Goal: Information Seeking & Learning: Learn about a topic

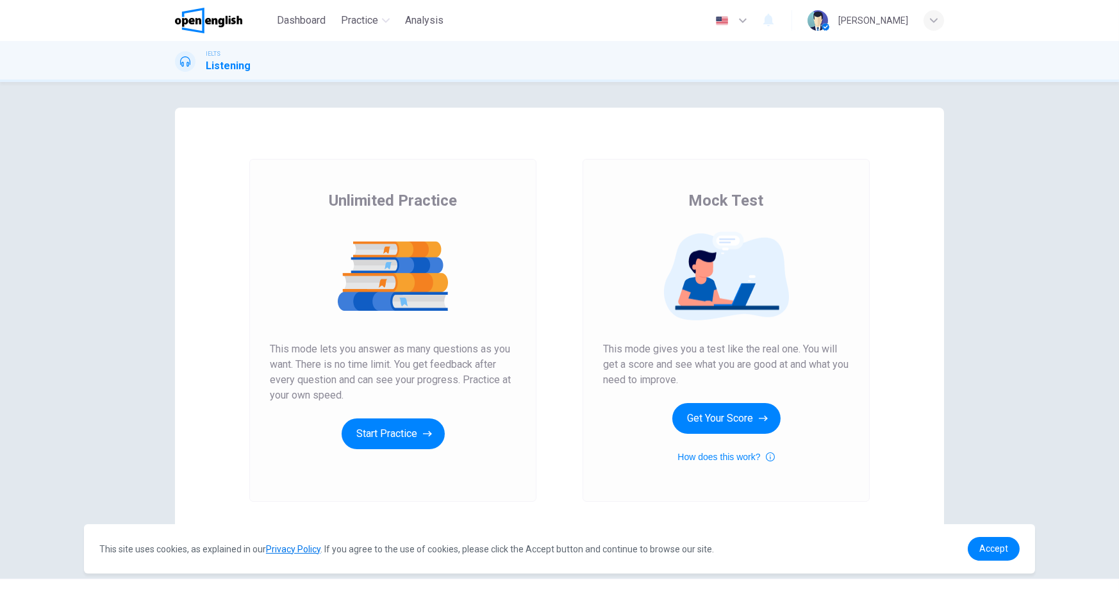
scroll to position [25, 0]
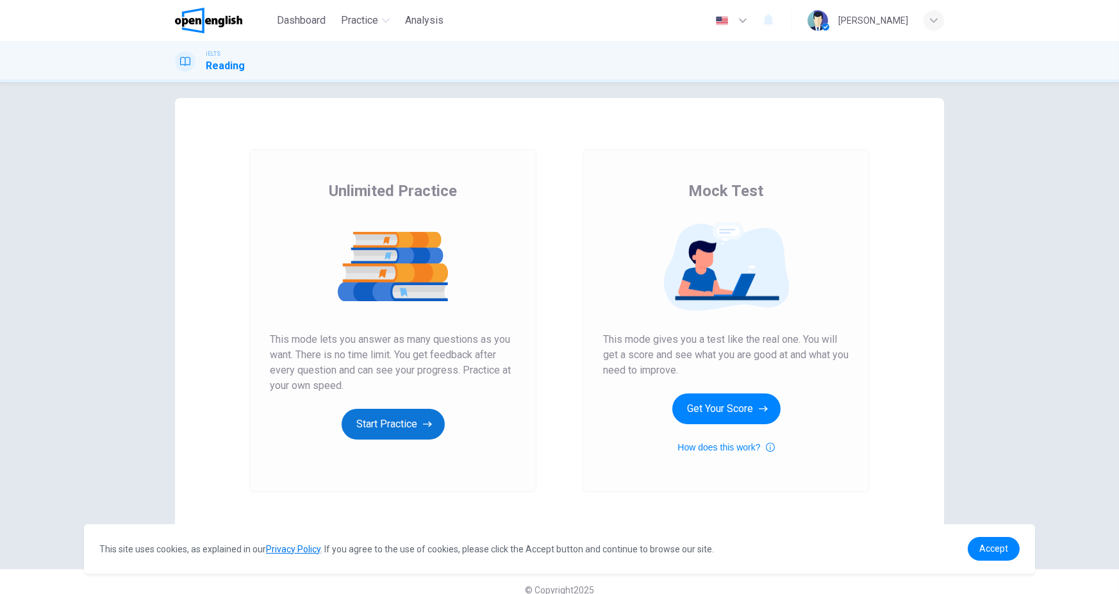
scroll to position [25, 0]
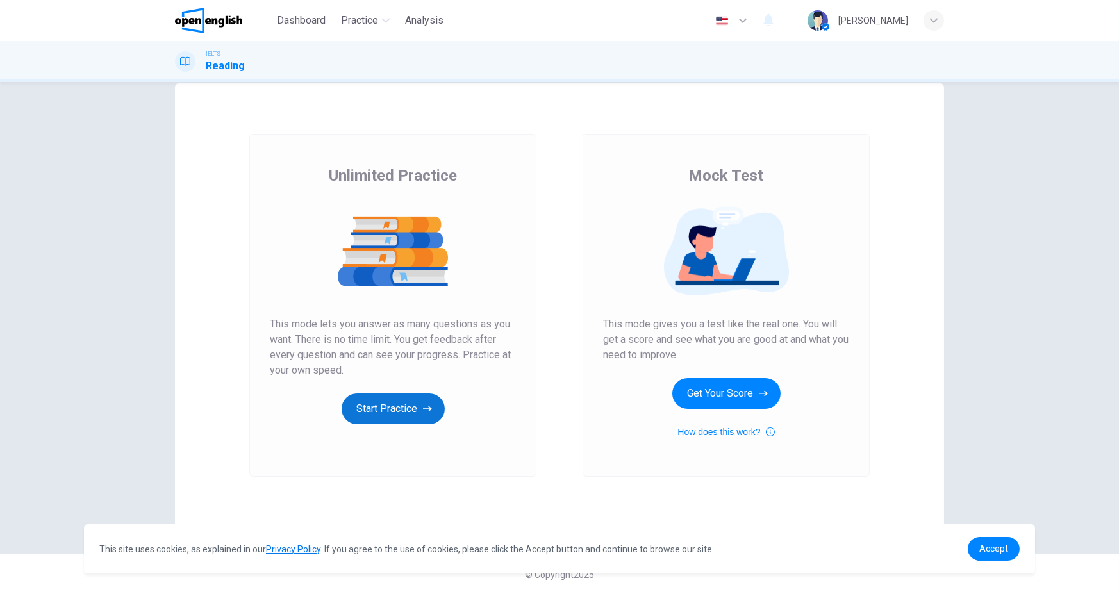
click at [409, 412] on button "Start Practice" at bounding box center [393, 409] width 103 height 31
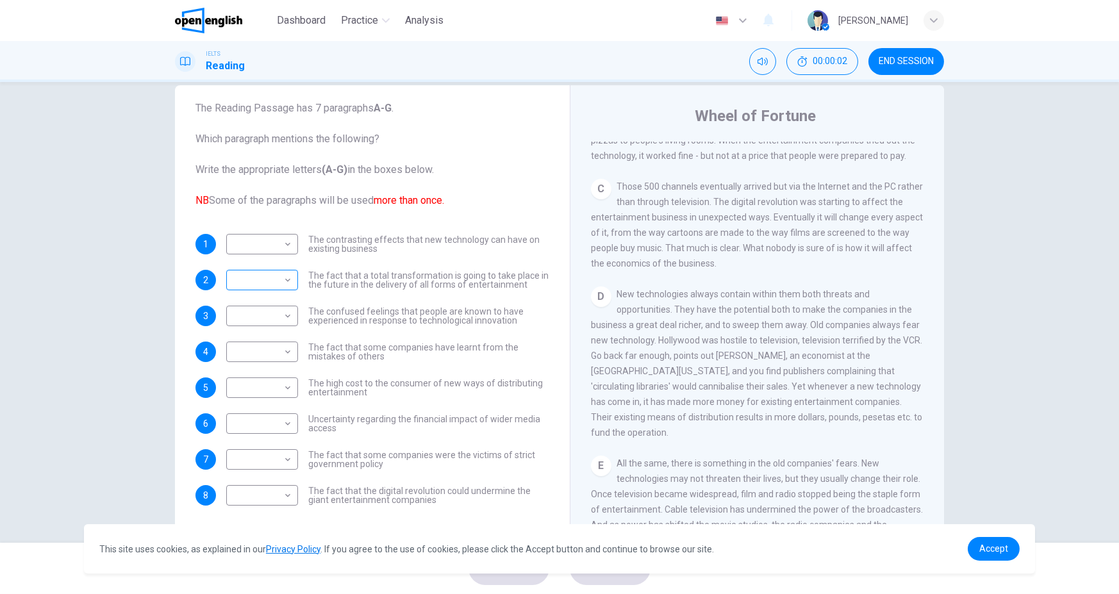
scroll to position [35, 0]
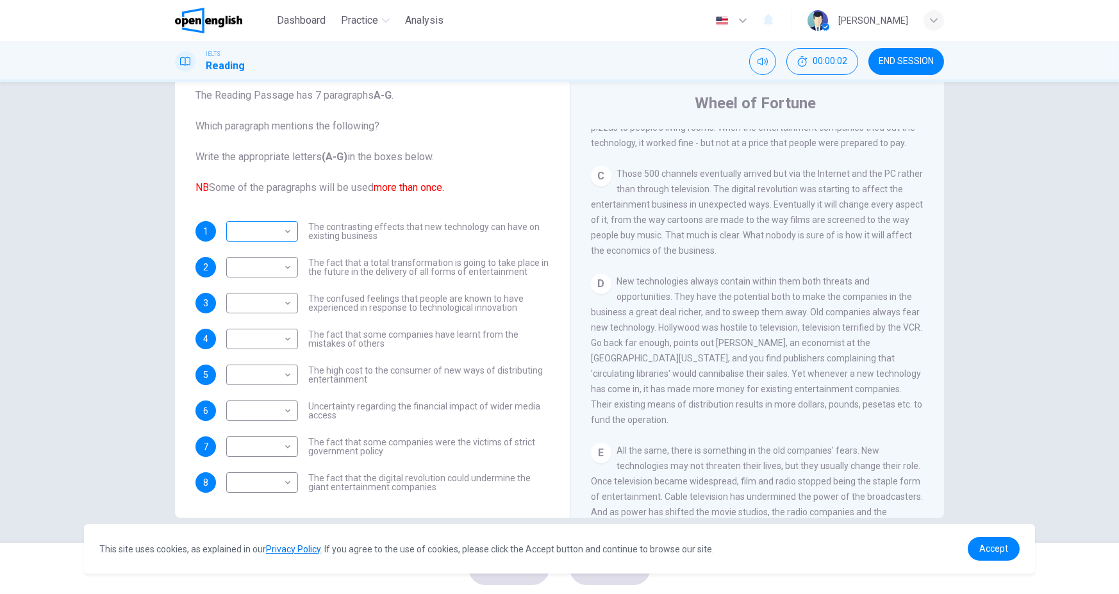
click at [278, 241] on body "This site uses cookies, as explained in our Privacy Policy . If you agree to th…" at bounding box center [559, 297] width 1119 height 594
click at [351, 222] on div at bounding box center [559, 297] width 1119 height 594
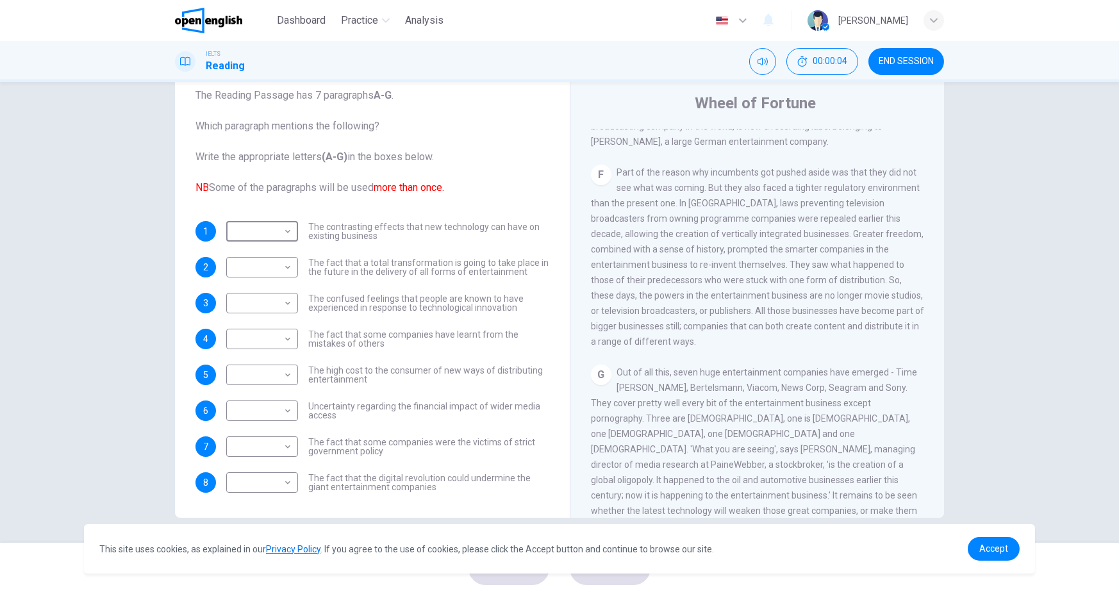
scroll to position [966, 0]
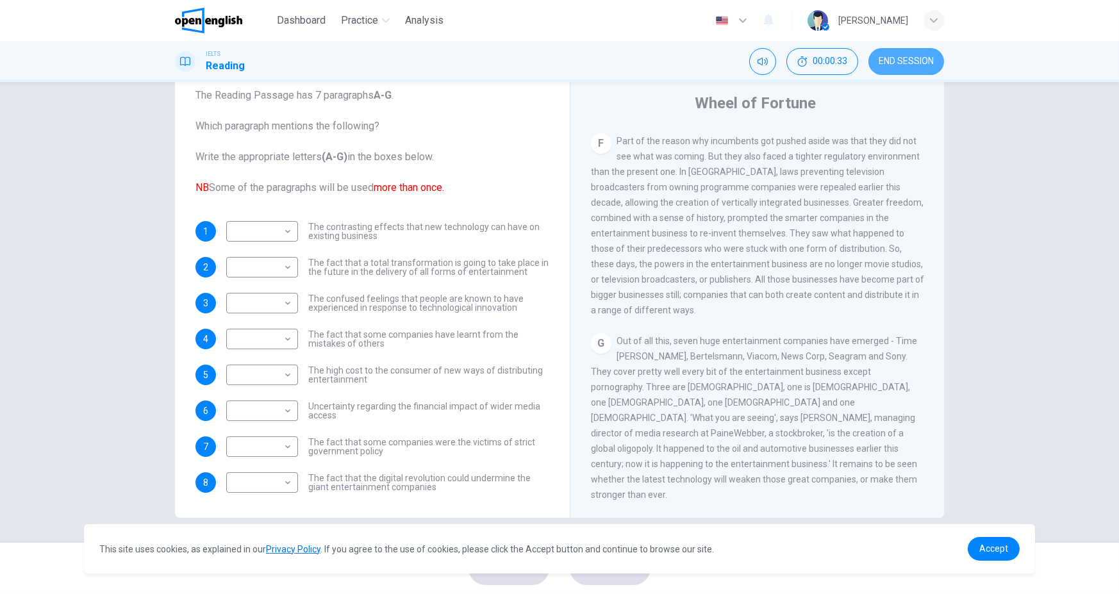
click at [924, 67] on span "END SESSION" at bounding box center [906, 61] width 55 height 10
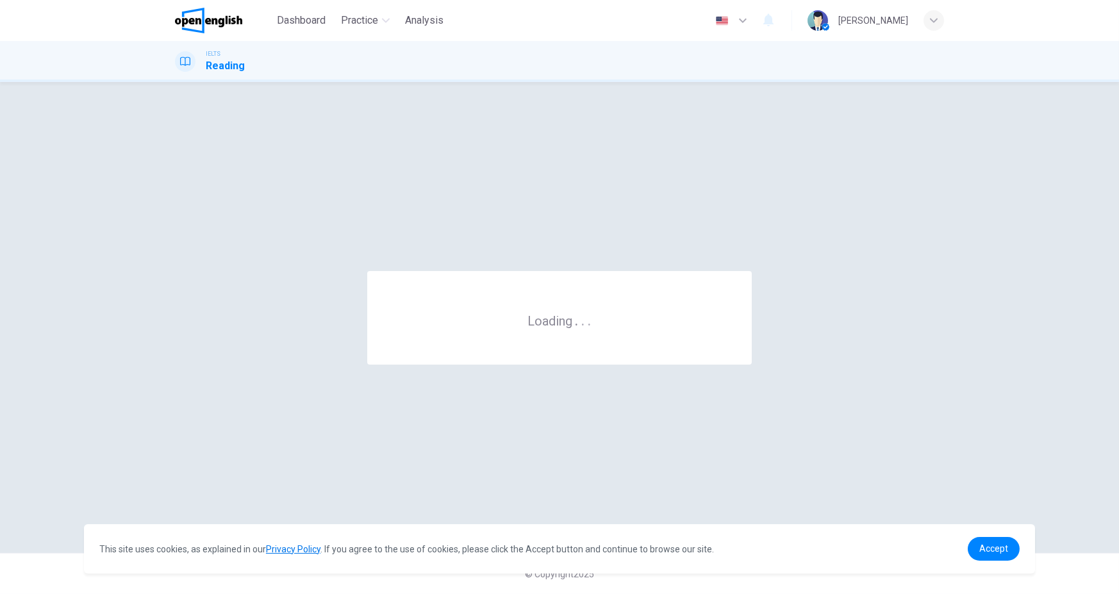
scroll to position [0, 0]
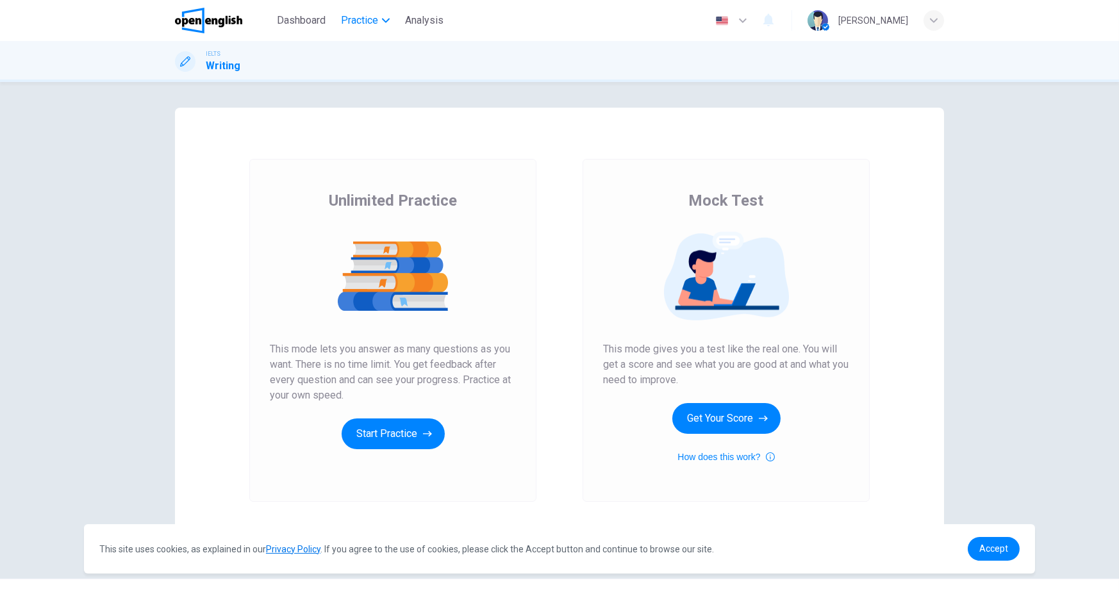
click at [356, 13] on span "Practice" at bounding box center [359, 20] width 37 height 15
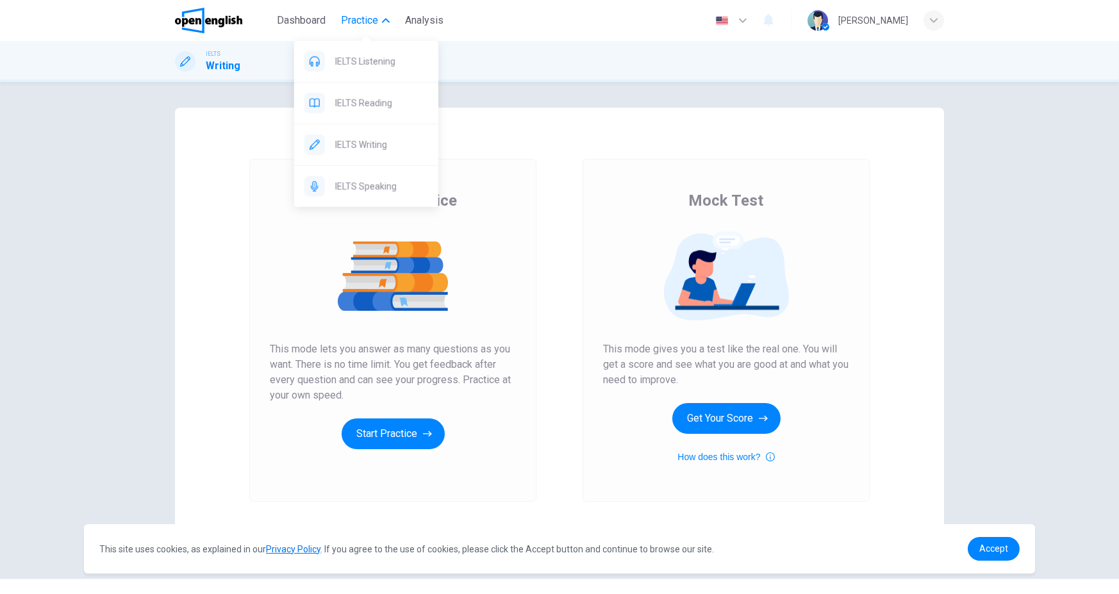
click at [354, 29] on button "Practice" at bounding box center [365, 20] width 59 height 23
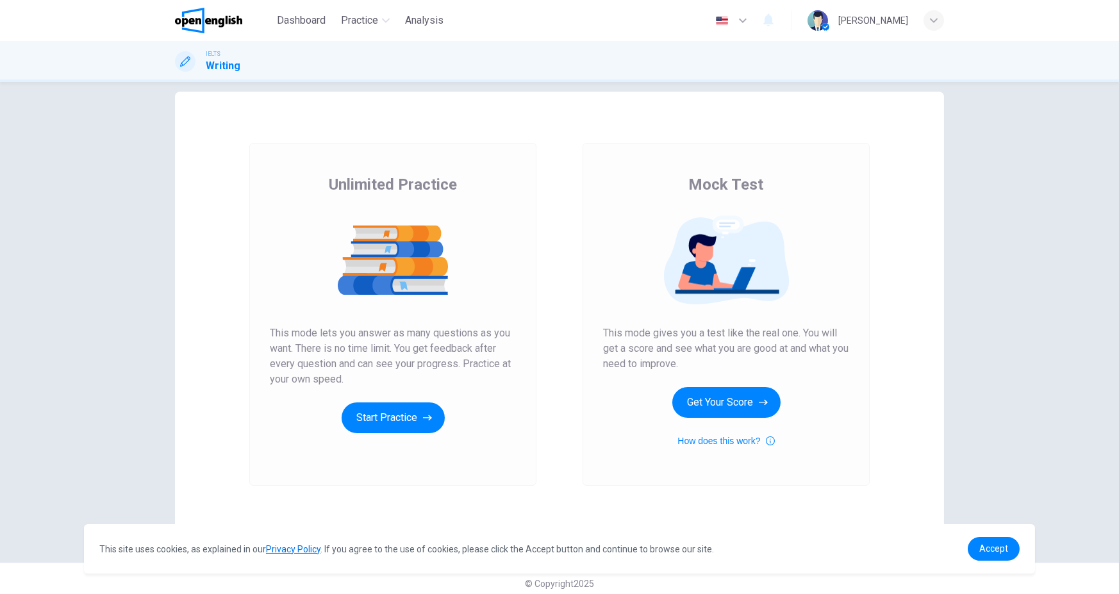
scroll to position [25, 0]
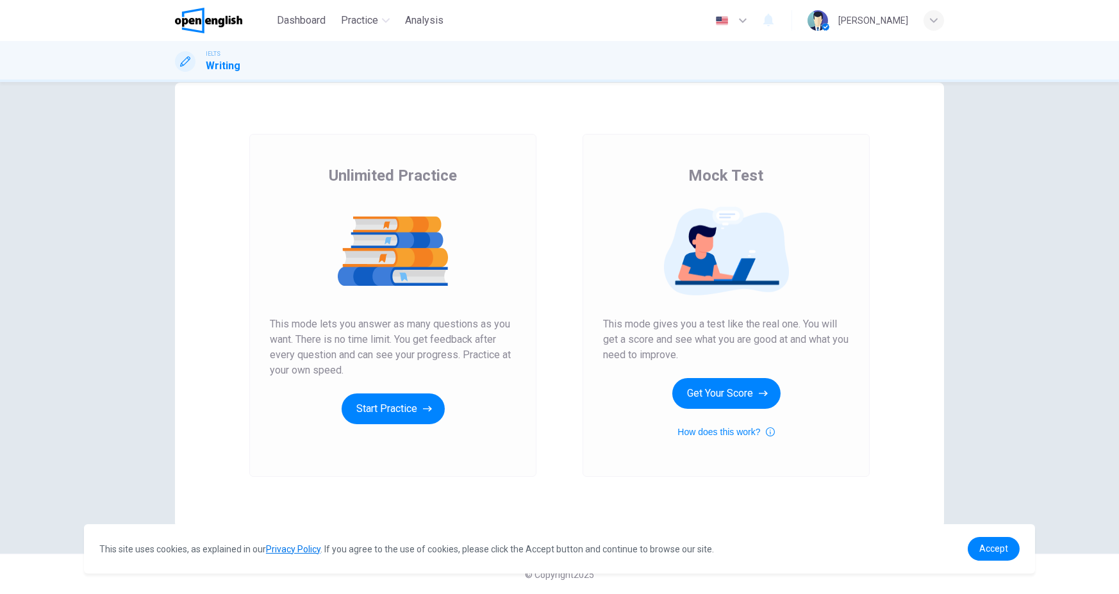
click at [937, 20] on icon "button" at bounding box center [934, 21] width 8 height 8
click at [973, 101] on div at bounding box center [559, 297] width 1119 height 594
click at [934, 20] on icon "button" at bounding box center [934, 21] width 8 height 8
click at [194, 22] on div at bounding box center [559, 297] width 1119 height 594
click at [395, 407] on button "Start Practice" at bounding box center [393, 409] width 103 height 31
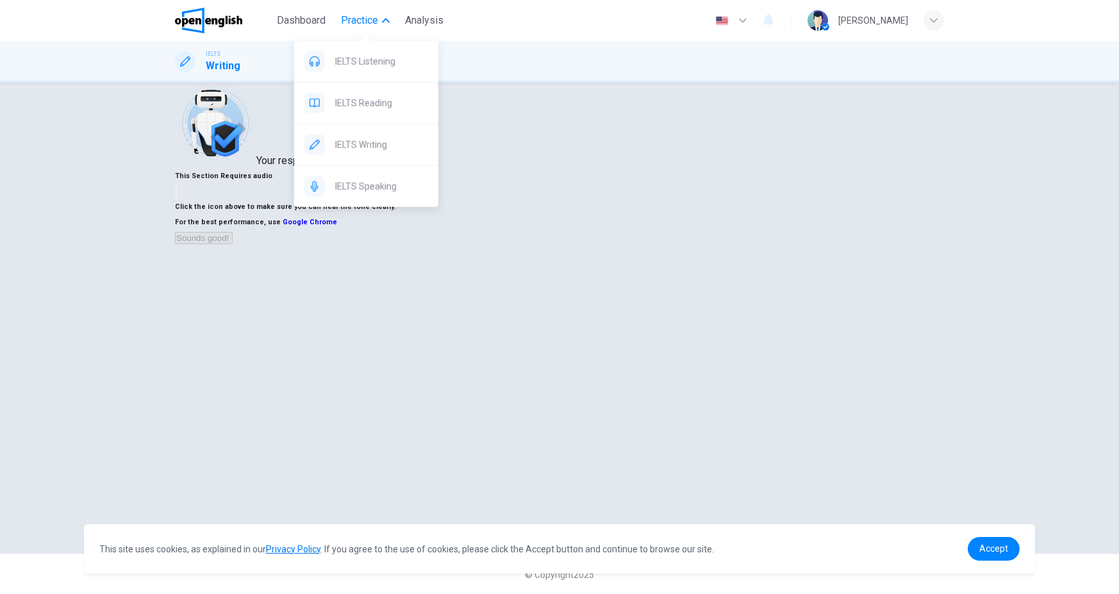
click at [357, 26] on span "Practice" at bounding box center [359, 20] width 37 height 15
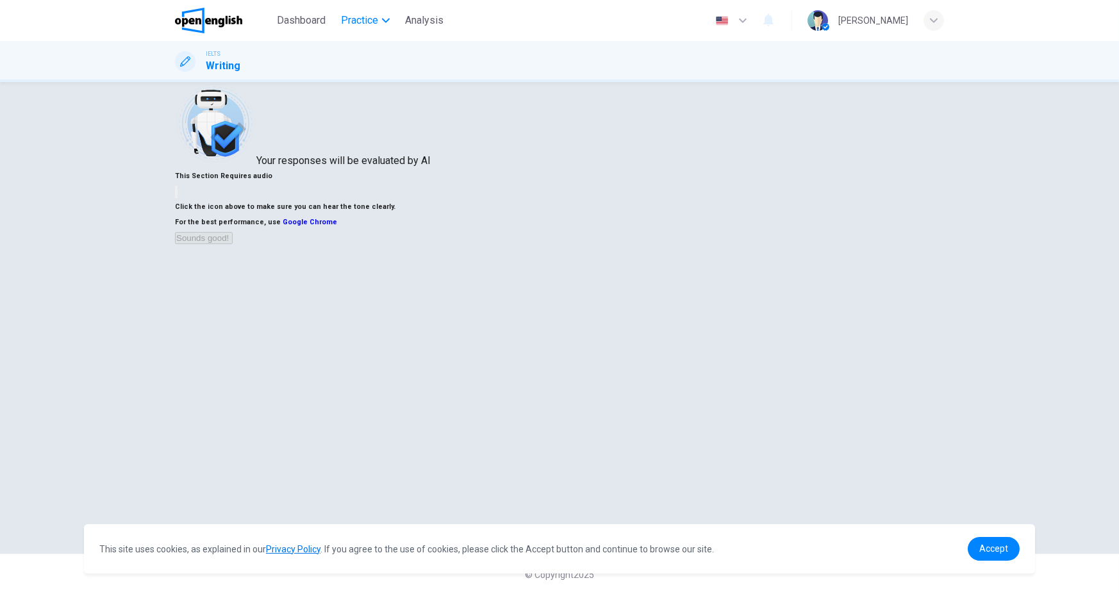
click at [357, 26] on span "Practice" at bounding box center [359, 20] width 37 height 15
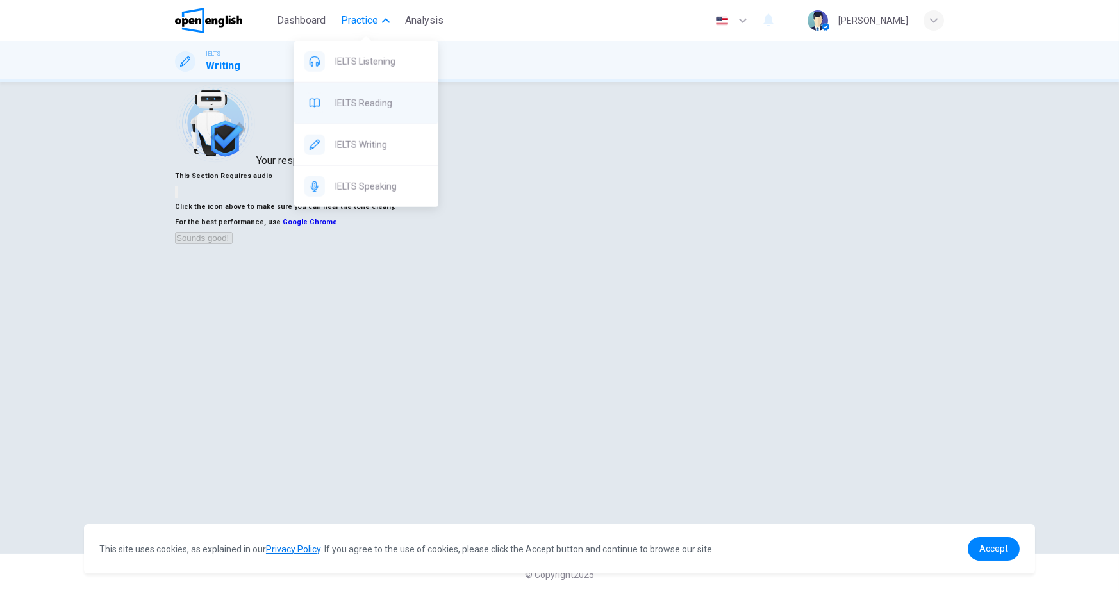
click at [399, 112] on div "IELTS Reading" at bounding box center [366, 103] width 144 height 41
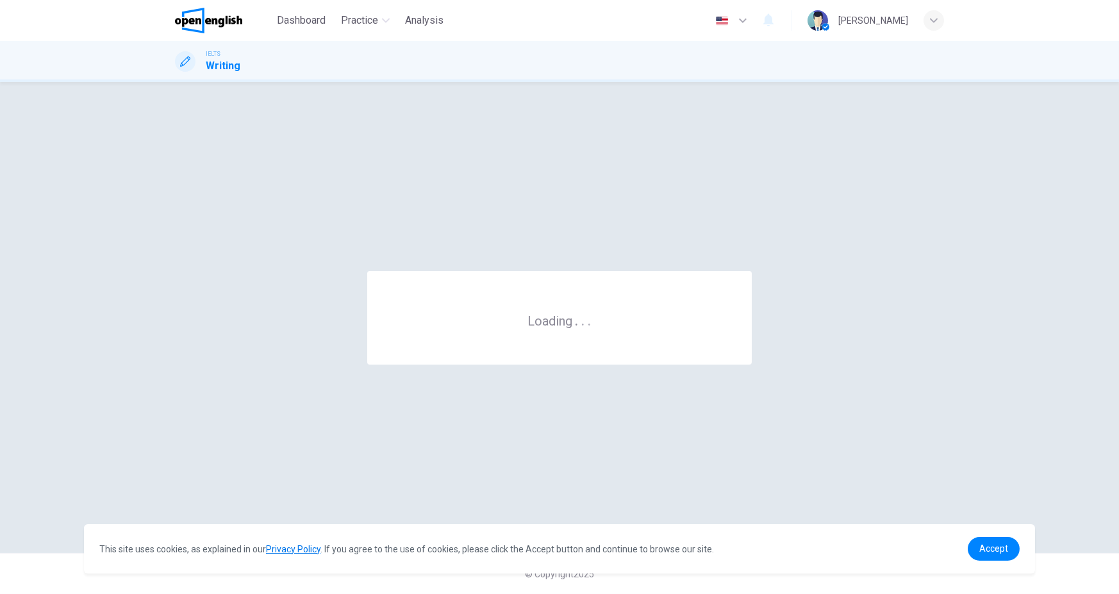
scroll to position [0, 0]
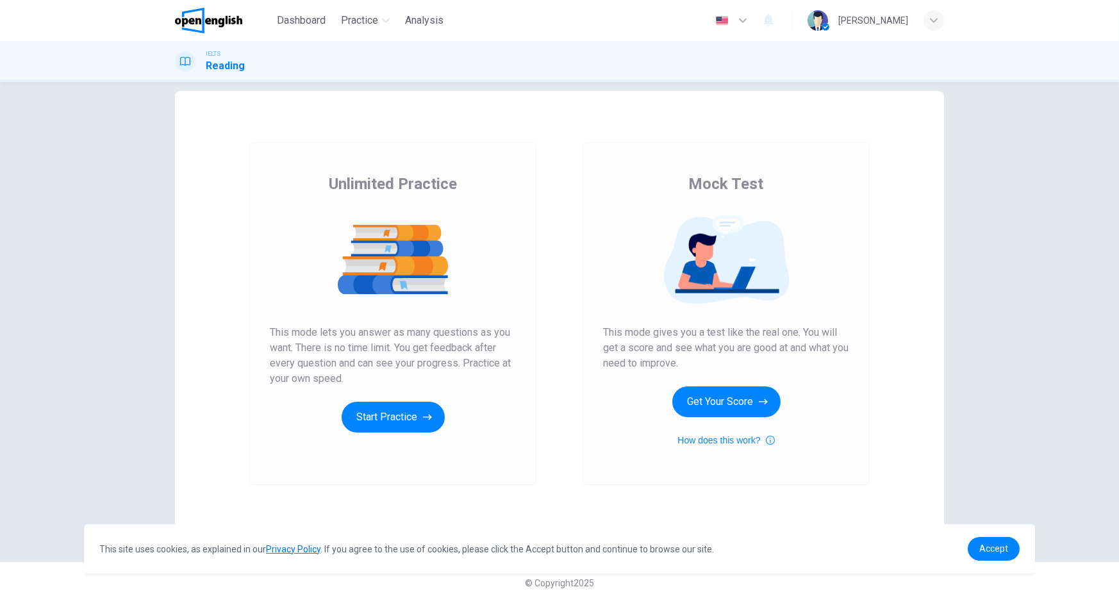
scroll to position [25, 0]
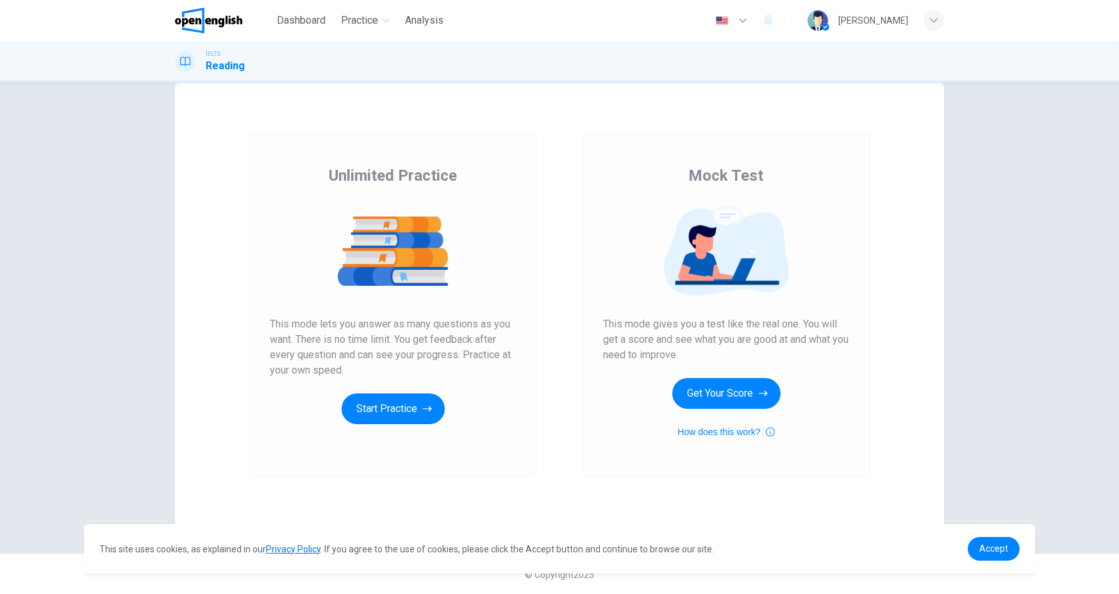
click at [212, 29] on img at bounding box center [208, 21] width 67 height 26
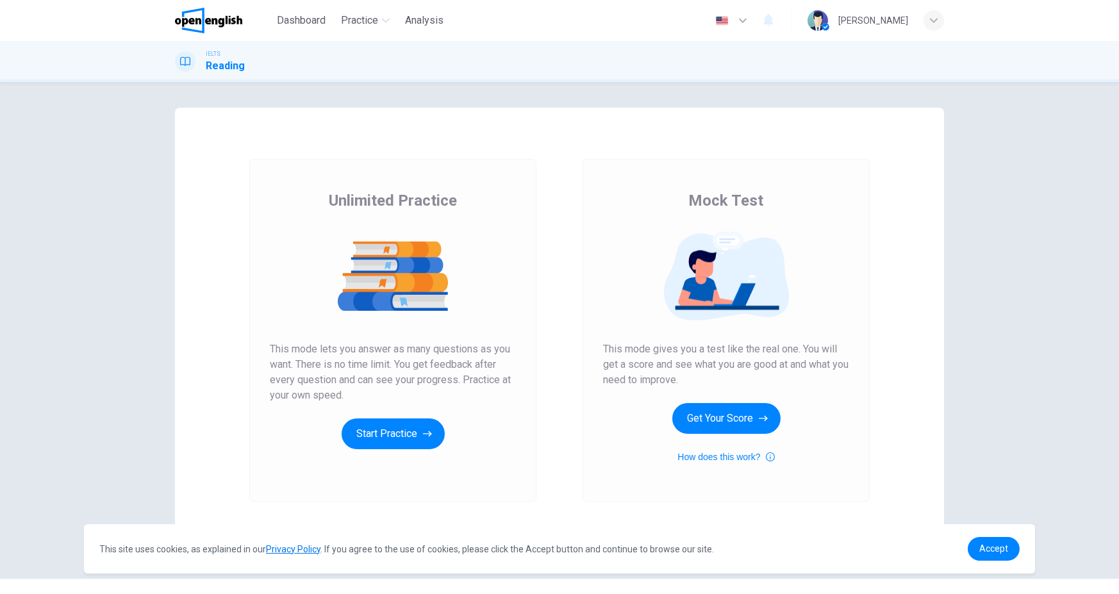
click at [392, 428] on button "Start Practice" at bounding box center [393, 434] width 103 height 31
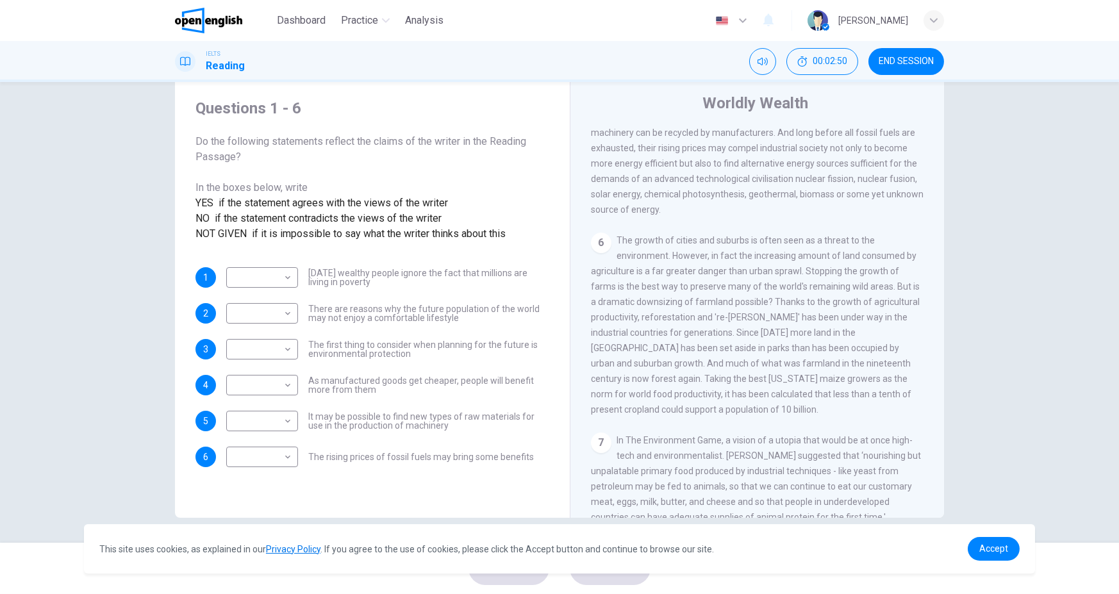
scroll to position [640, 0]
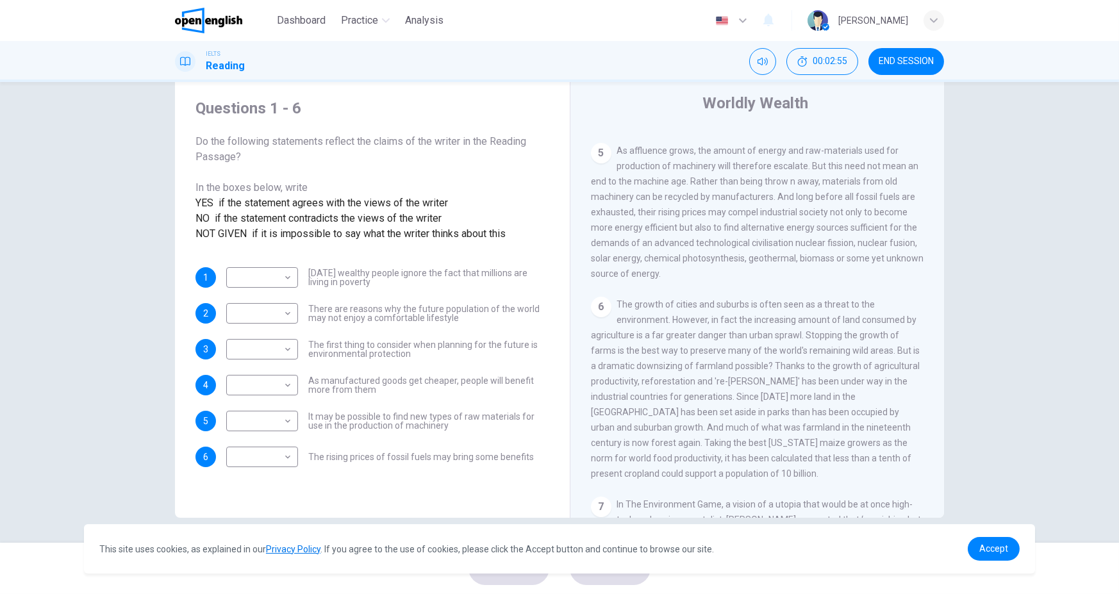
drag, startPoint x: 805, startPoint y: 174, endPoint x: 678, endPoint y: 189, distance: 127.9
click at [678, 189] on span "As affluence grows, the amount of energy and raw-materials used for production …" at bounding box center [757, 212] width 333 height 133
drag, startPoint x: 772, startPoint y: 205, endPoint x: 781, endPoint y: 213, distance: 12.3
click at [781, 213] on div "5 As affluence grows, the amount of energy and raw-materials used for productio…" at bounding box center [757, 212] width 333 height 138
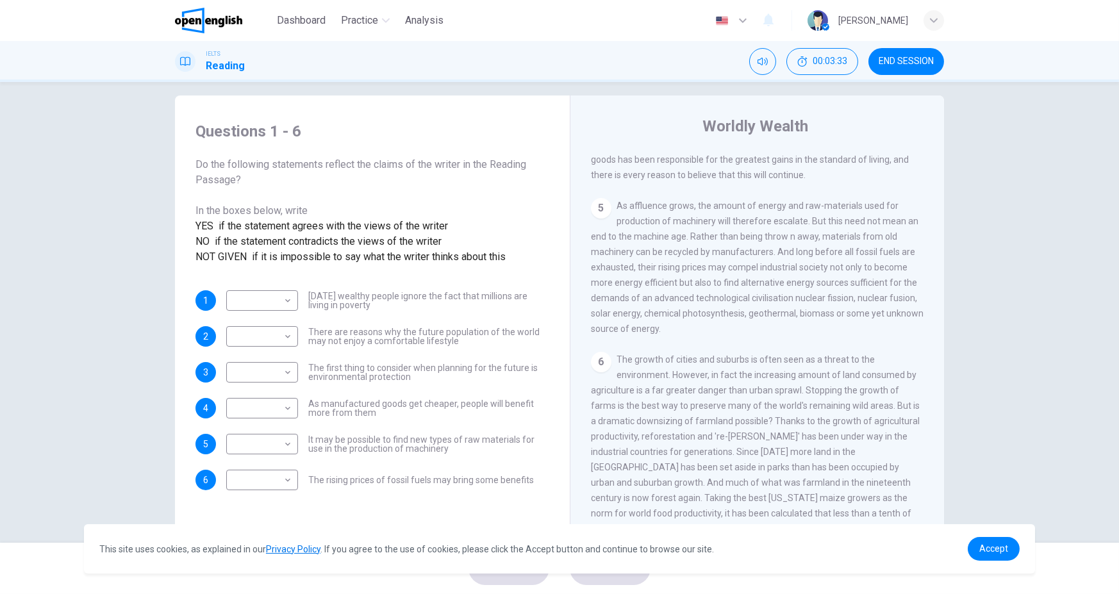
scroll to position [0, 0]
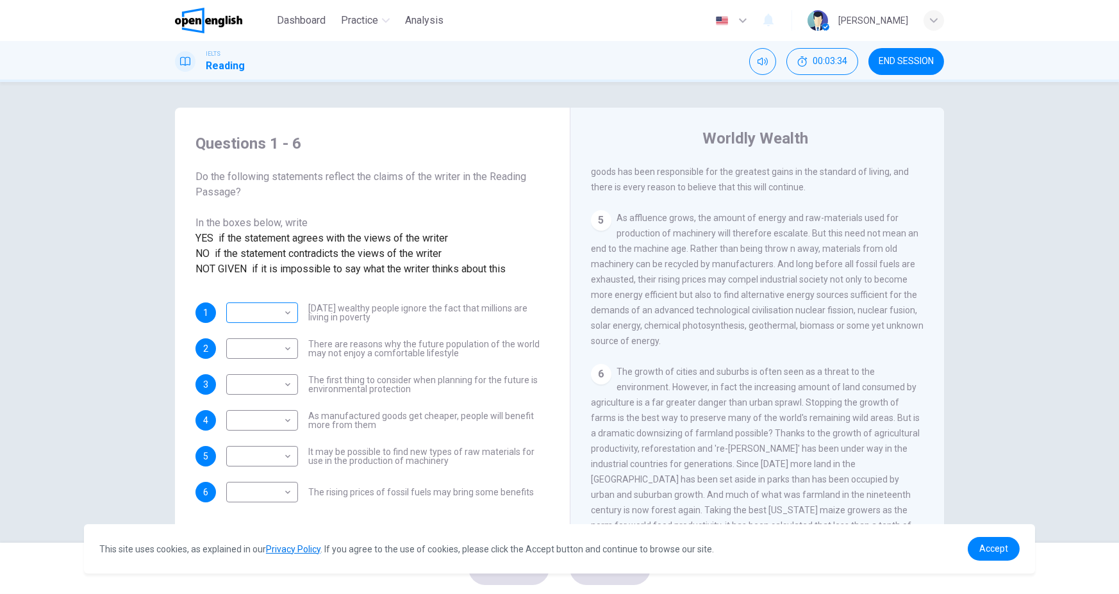
click at [263, 333] on body "This site uses cookies, as explained in our Privacy Policy . If you agree to th…" at bounding box center [559, 297] width 1119 height 594
click at [273, 397] on li "NOT GIVEN" at bounding box center [259, 399] width 72 height 21
type input "*********"
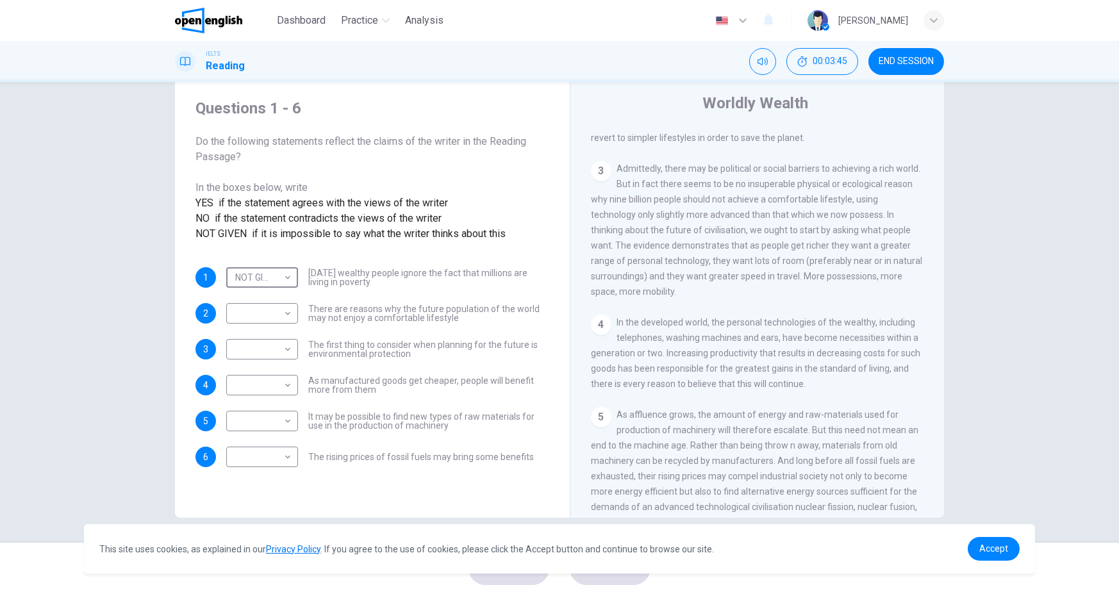
scroll to position [352, 0]
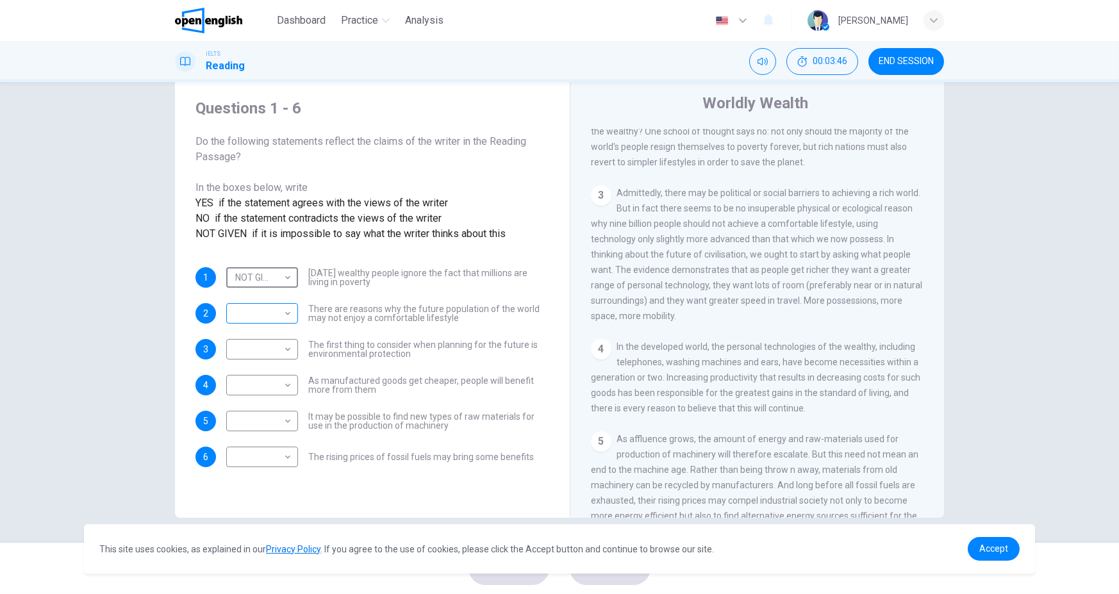
click at [237, 354] on body "This site uses cookies, as explained in our Privacy Policy . If you agree to th…" at bounding box center [559, 297] width 1119 height 594
click at [271, 390] on li "NOT GIVEN" at bounding box center [259, 400] width 72 height 21
drag, startPoint x: 271, startPoint y: 389, endPoint x: 275, endPoint y: 376, distance: 13.6
click at [280, 338] on body "This site uses cookies, as explained in our Privacy Policy . If you agree to th…" at bounding box center [559, 297] width 1119 height 594
click at [251, 379] on li "NO" at bounding box center [259, 379] width 72 height 21
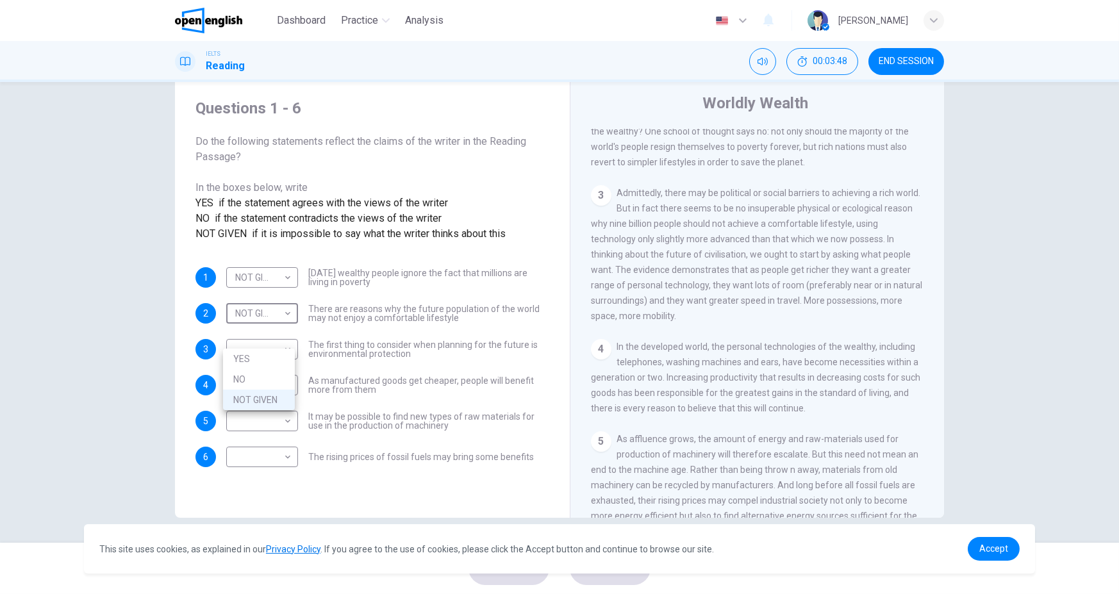
type input "**"
click at [393, 358] on span "The first thing to consider when planning for the future is environmental prote…" at bounding box center [428, 349] width 241 height 18
drag, startPoint x: 298, startPoint y: 371, endPoint x: 254, endPoint y: 377, distance: 44.6
click at [387, 360] on div "​ ​ The first thing to consider when planning for the future is environmental p…" at bounding box center [387, 349] width 323 height 21
click at [286, 374] on body "This site uses cookies, as explained in our Privacy Policy . If you agree to th…" at bounding box center [559, 297] width 1119 height 594
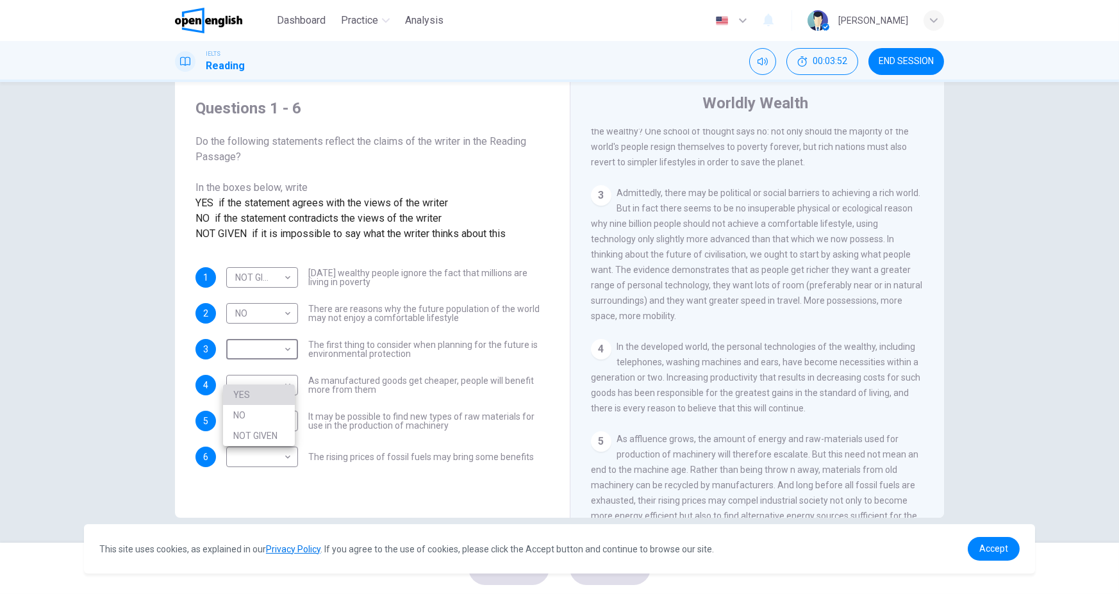
click at [272, 390] on li "YES" at bounding box center [259, 395] width 72 height 21
click at [283, 375] on body "This site uses cookies, as explained in our Privacy Policy . If you agree to th…" at bounding box center [559, 297] width 1119 height 594
click at [267, 394] on li "YES" at bounding box center [259, 395] width 72 height 21
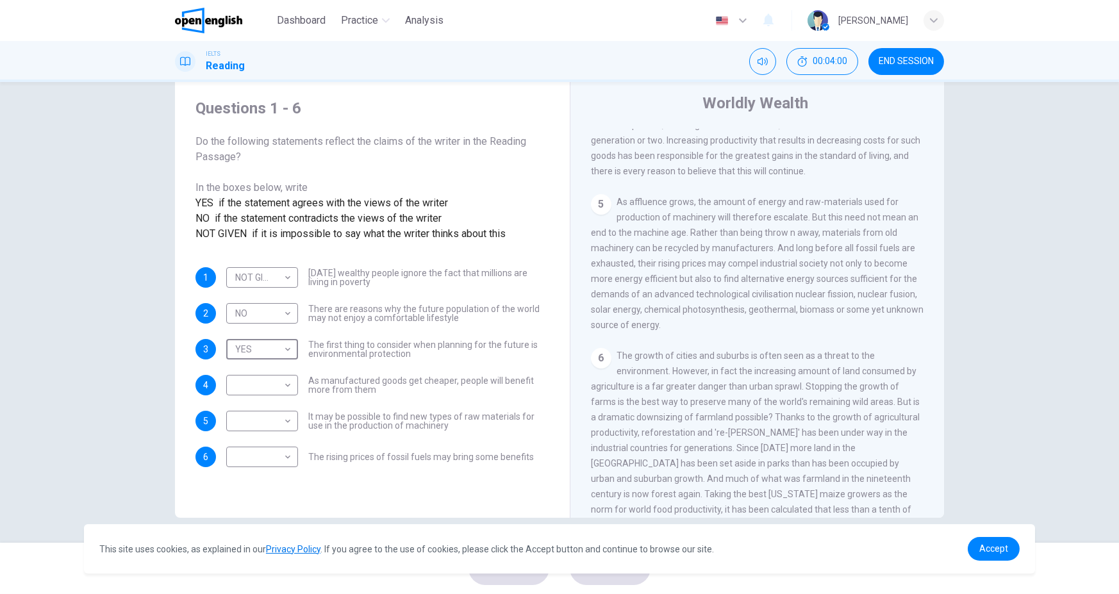
scroll to position [608, 0]
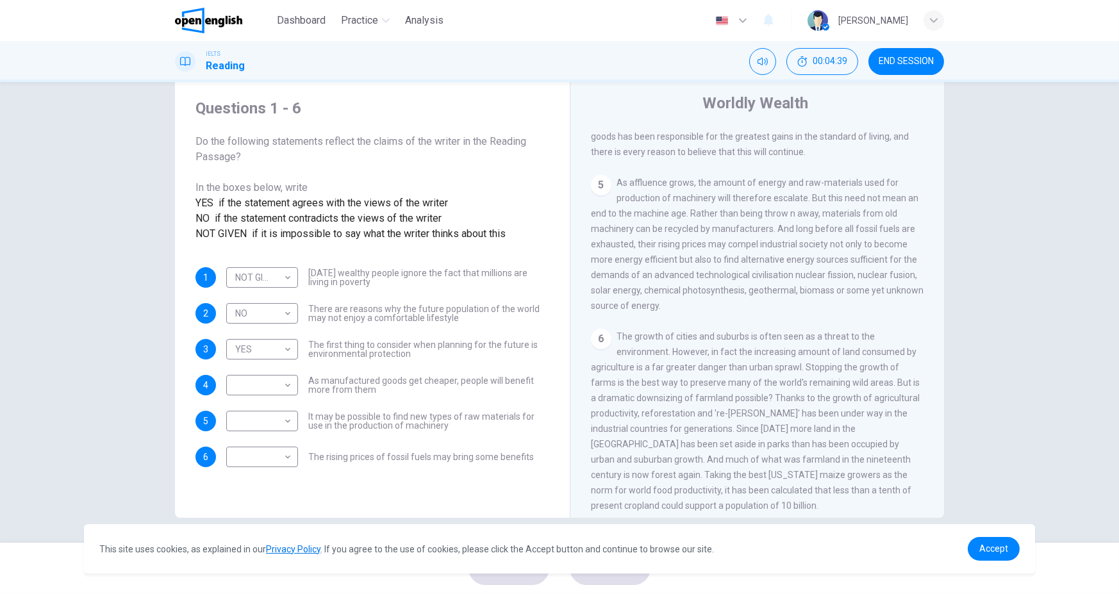
drag, startPoint x: 770, startPoint y: 238, endPoint x: 734, endPoint y: 267, distance: 46.5
click at [734, 267] on span "As affluence grows, the amount of energy and raw-materials used for production …" at bounding box center [757, 244] width 333 height 133
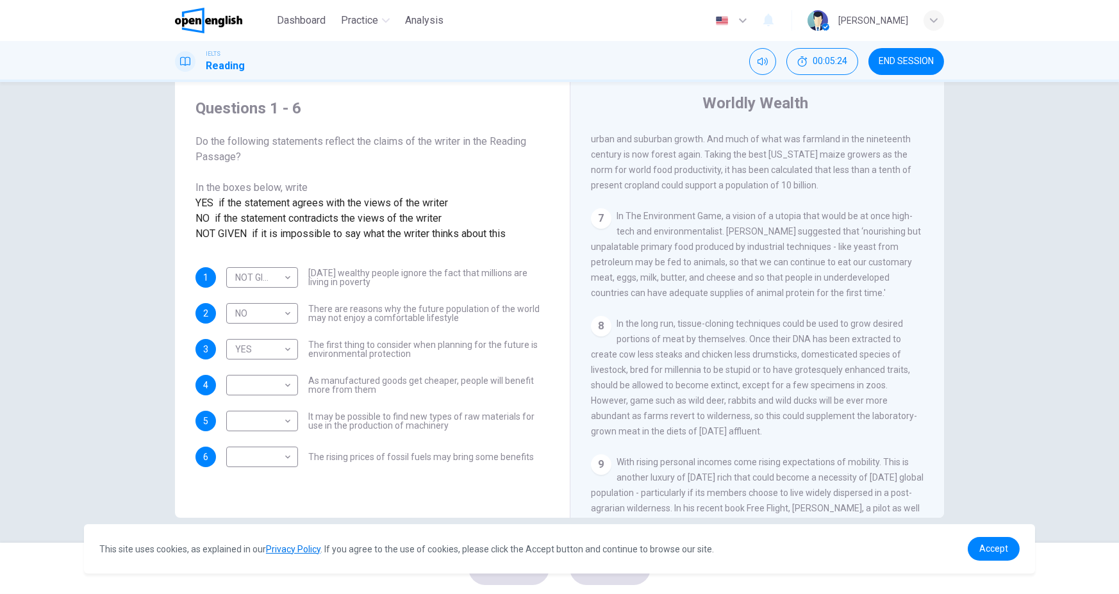
scroll to position [993, 0]
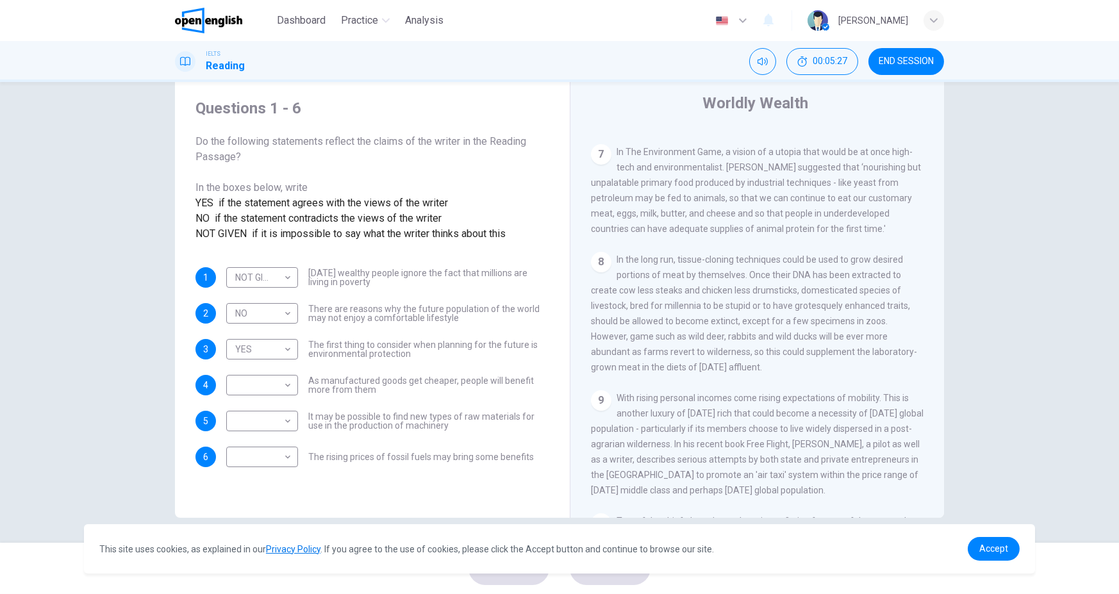
drag, startPoint x: 614, startPoint y: 151, endPoint x: 679, endPoint y: 161, distance: 65.6
click at [679, 161] on div "7 In The Environment Game, a vision of a utopia that would be at once high-tech…" at bounding box center [757, 190] width 333 height 92
drag, startPoint x: 717, startPoint y: 150, endPoint x: 655, endPoint y: 155, distance: 63.0
click at [655, 155] on span "In The Environment Game, a vision of a utopia that would be at once high-tech a…" at bounding box center [756, 190] width 330 height 87
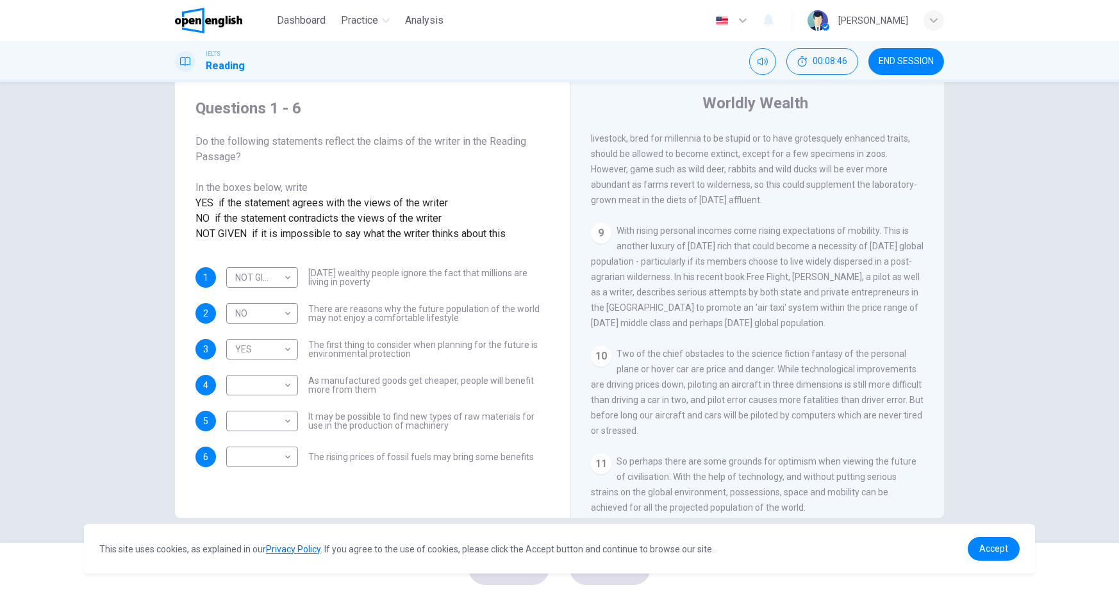
scroll to position [1185, 0]
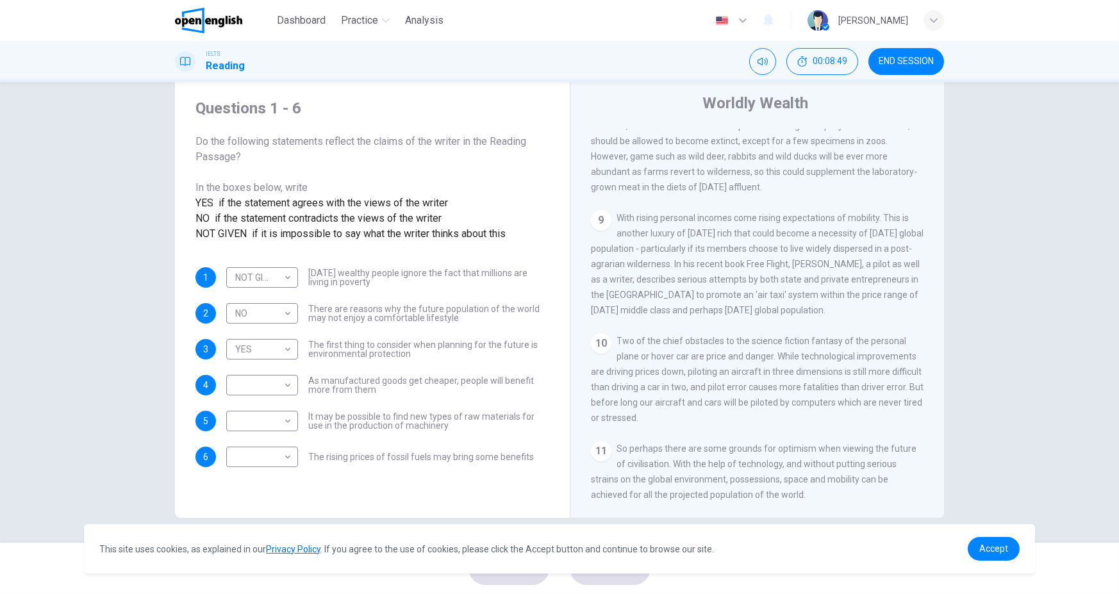
click at [796, 238] on span "With rising personal incomes come rising expectations of mobility. This is anot…" at bounding box center [757, 264] width 333 height 103
drag, startPoint x: 614, startPoint y: 338, endPoint x: 787, endPoint y: 352, distance: 173.7
click at [783, 352] on span "Two of the chief obstacles to the science fiction fantasy of the personal plane…" at bounding box center [757, 379] width 333 height 87
drag, startPoint x: 621, startPoint y: 388, endPoint x: 712, endPoint y: 387, distance: 90.4
click at [712, 387] on span "Two of the chief obstacles to the science fiction fantasy of the personal plane…" at bounding box center [757, 379] width 333 height 87
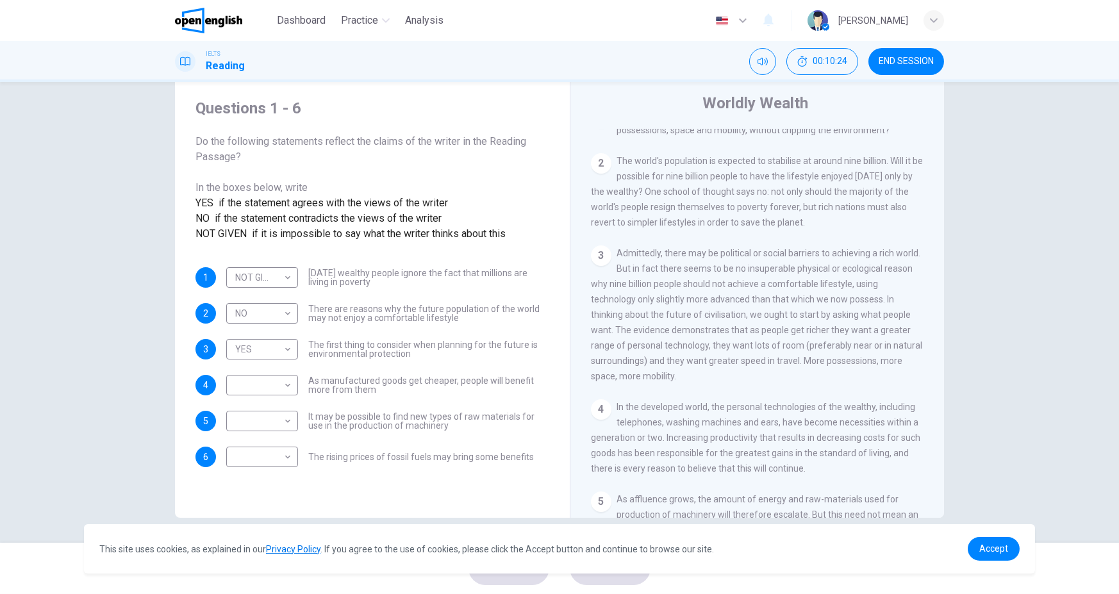
scroll to position [311, 0]
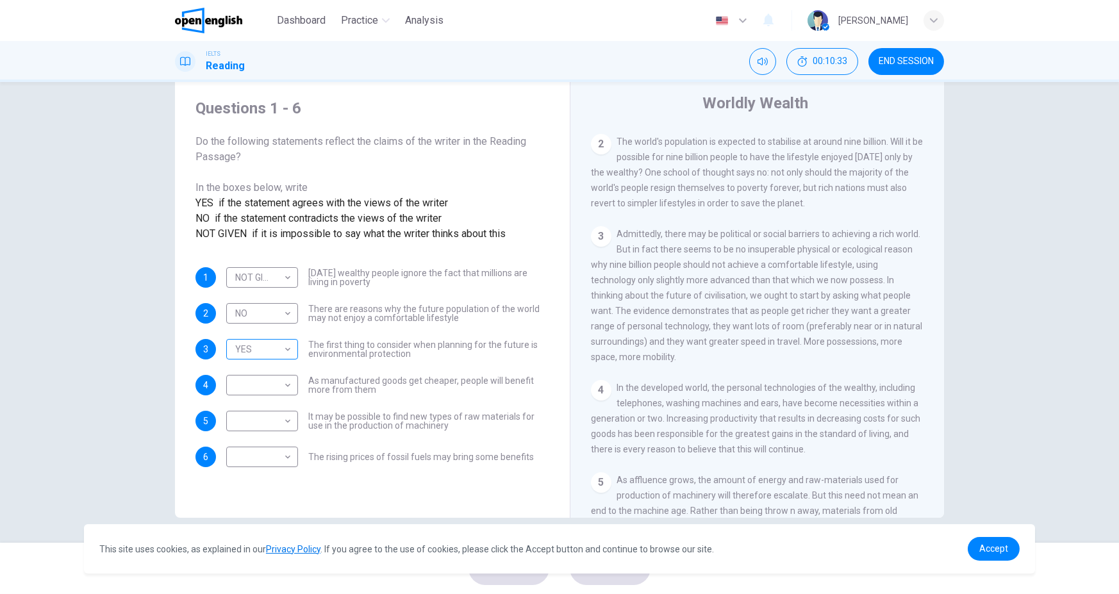
click at [266, 369] on body "This site uses cookies, as explained in our Privacy Policy . If you agree to th…" at bounding box center [559, 297] width 1119 height 594
click at [269, 436] on li "NOT GIVEN" at bounding box center [259, 436] width 72 height 21
type input "*********"
click at [281, 412] on body "This site uses cookies, as explained in our Privacy Policy . If you agree to th…" at bounding box center [559, 297] width 1119 height 594
click at [274, 428] on li "YES" at bounding box center [259, 431] width 72 height 21
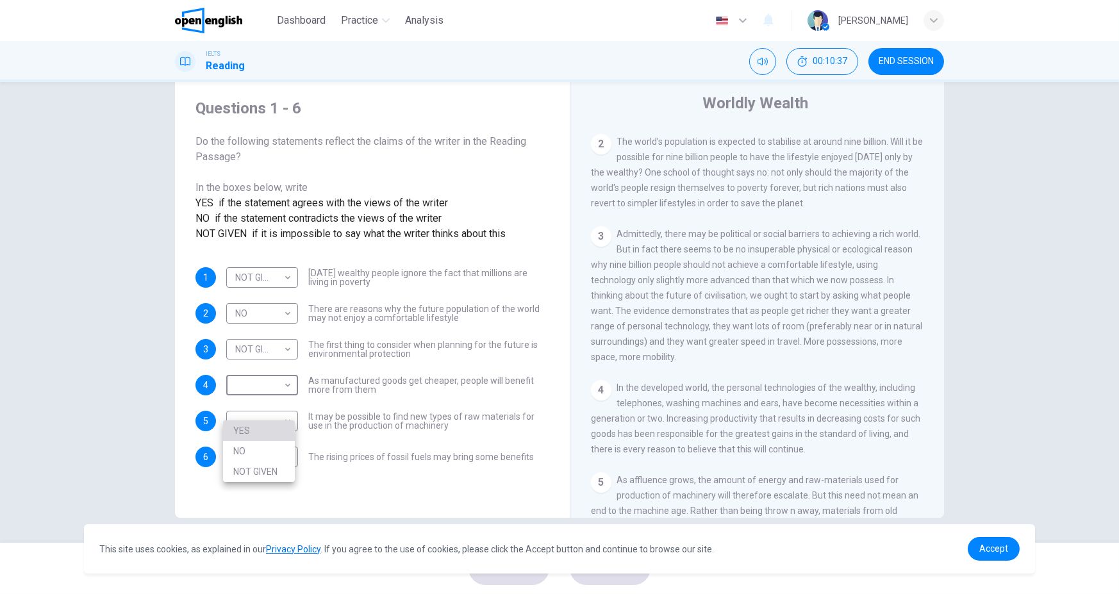
type input "***"
click at [280, 449] on body "This site uses cookies, as explained in our Privacy Policy . If you agree to th…" at bounding box center [559, 297] width 1119 height 594
click at [261, 482] on li "NO" at bounding box center [259, 487] width 72 height 21
type input "**"
click at [272, 483] on body "This site uses cookies, as explained in our Privacy Policy . If you agree to th…" at bounding box center [559, 297] width 1119 height 594
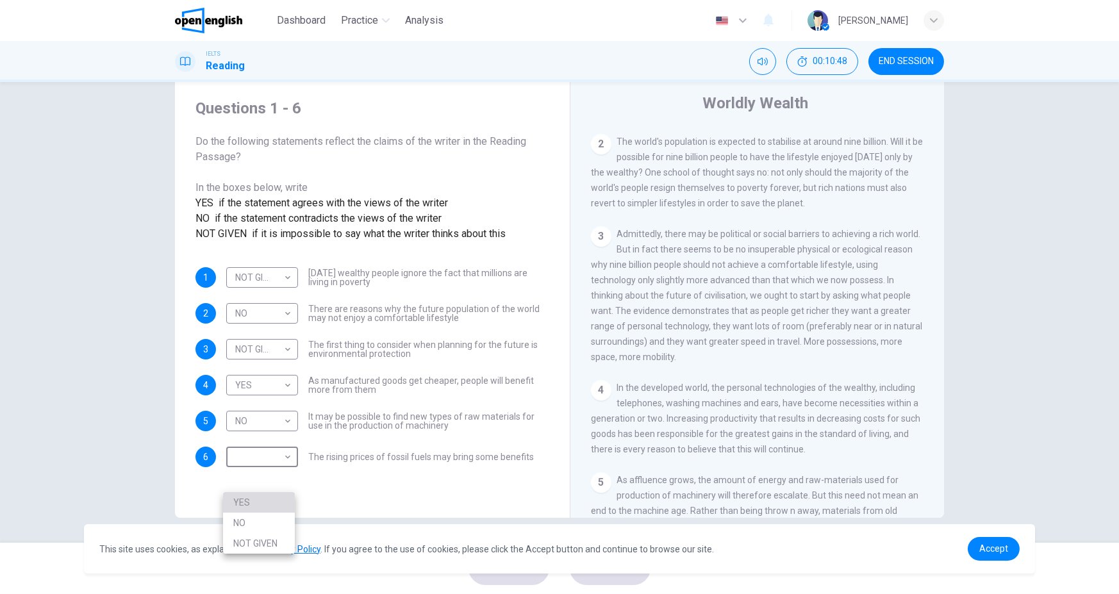
click at [267, 507] on li "YES" at bounding box center [259, 502] width 72 height 21
type input "***"
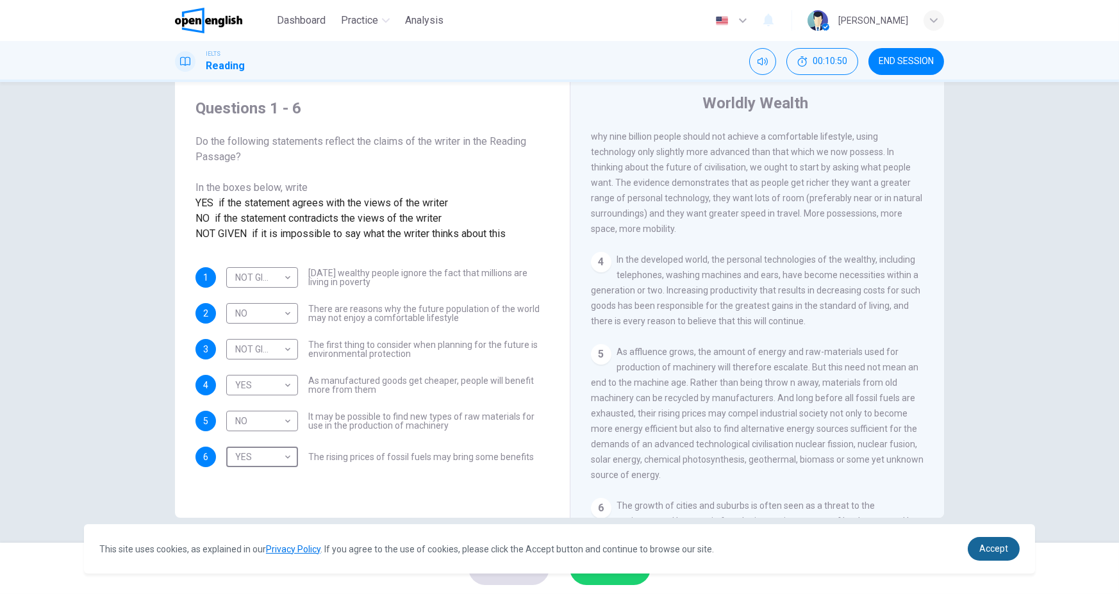
click at [1010, 559] on link "Accept" at bounding box center [994, 549] width 52 height 24
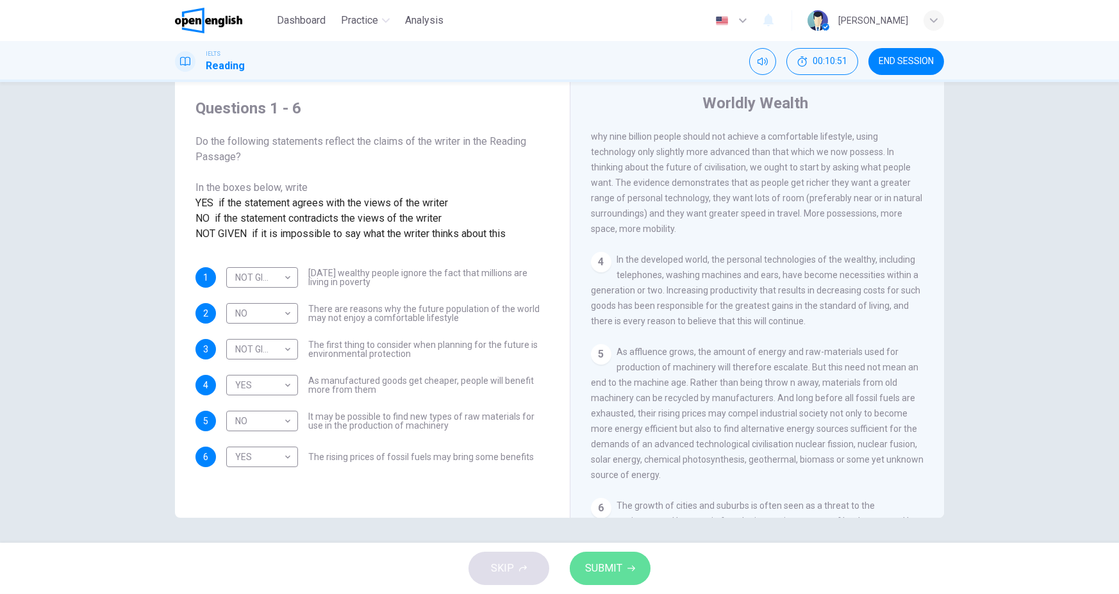
click at [629, 564] on button "SUBMIT" at bounding box center [610, 568] width 81 height 33
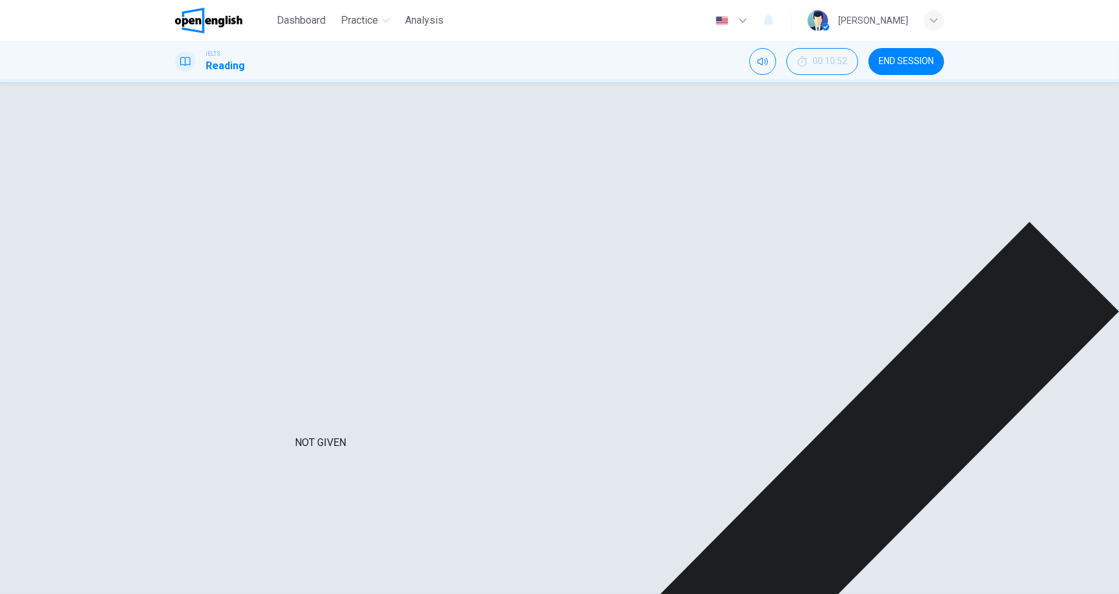
click at [284, 448] on div "NO" at bounding box center [276, 442] width 101 height 37
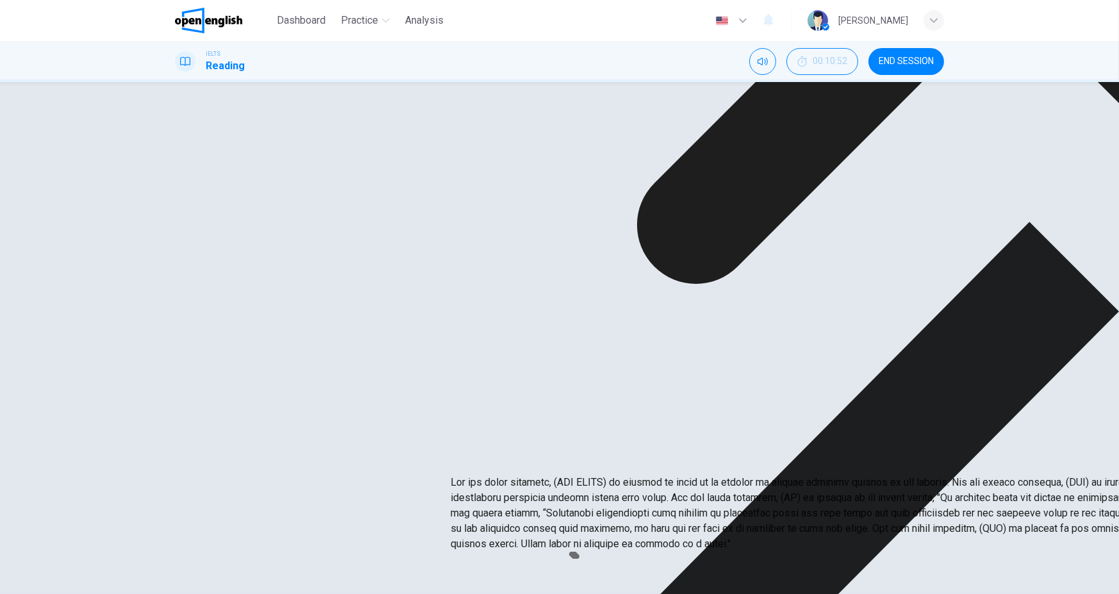
drag, startPoint x: 674, startPoint y: 578, endPoint x: 699, endPoint y: 578, distance: 25.7
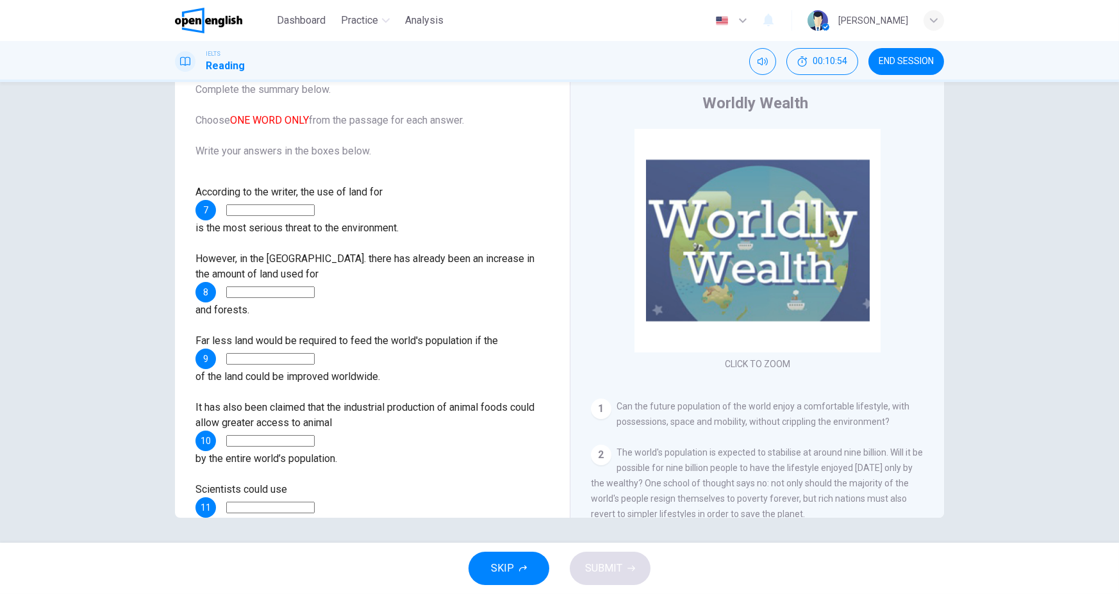
scroll to position [33, 0]
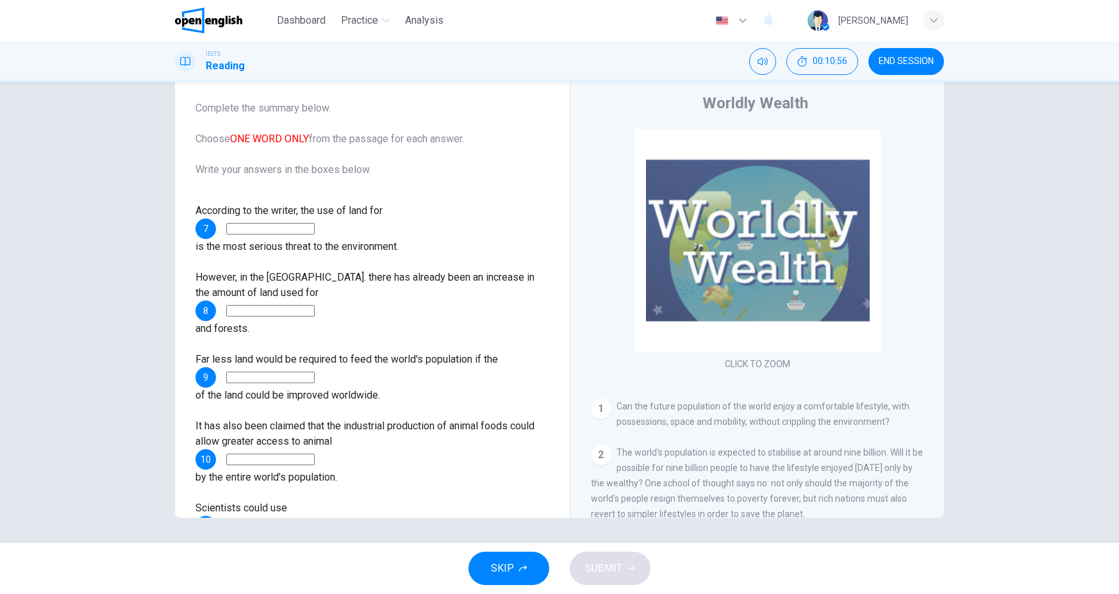
click at [281, 231] on input at bounding box center [270, 229] width 88 height 12
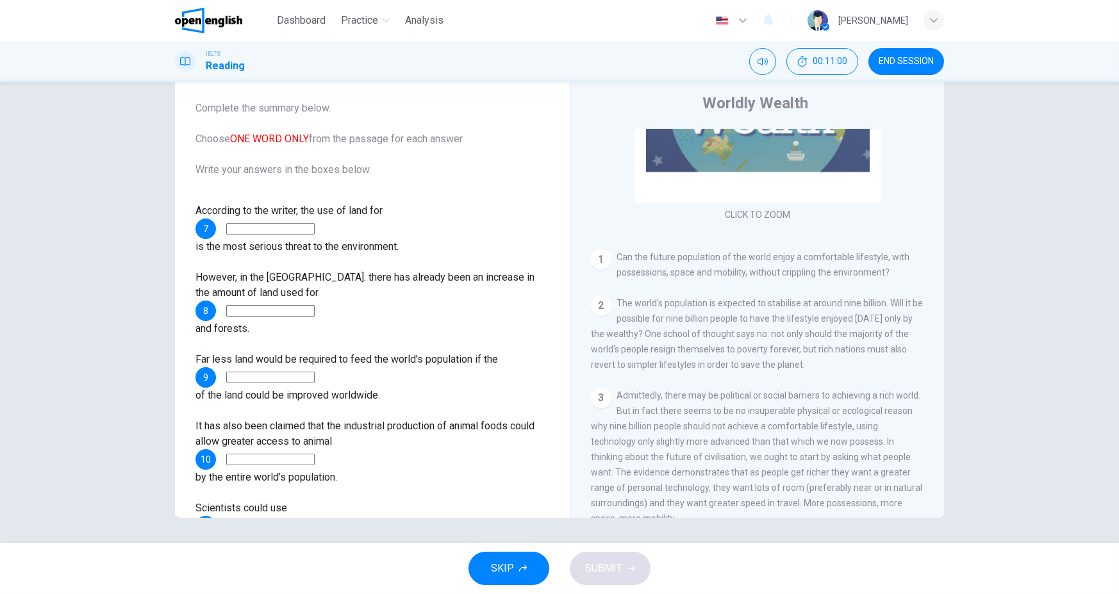
scroll to position [192, 0]
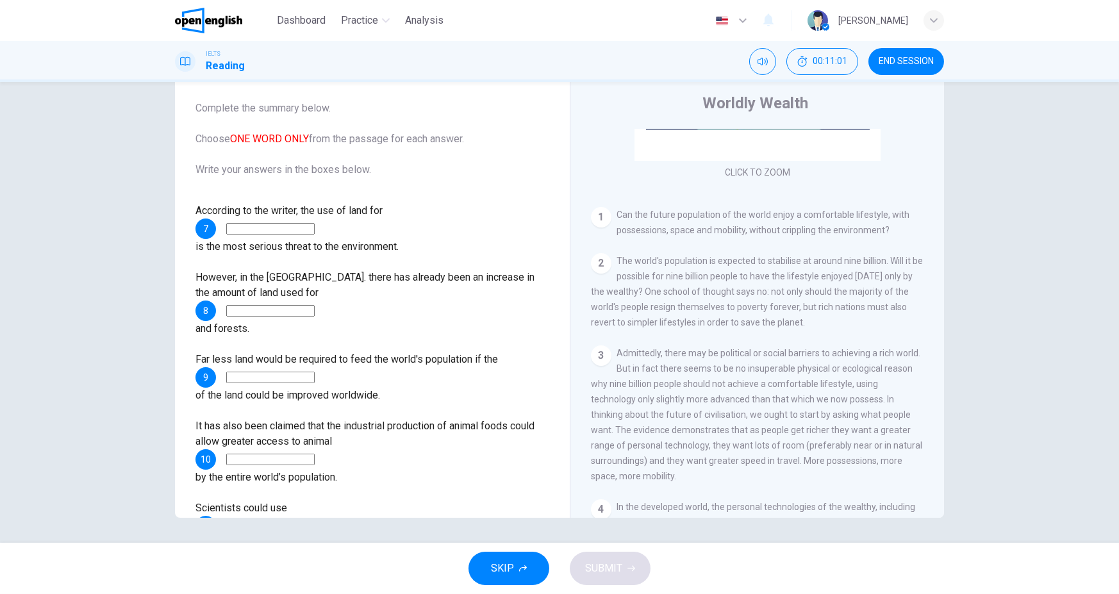
click at [315, 226] on input at bounding box center [270, 229] width 88 height 12
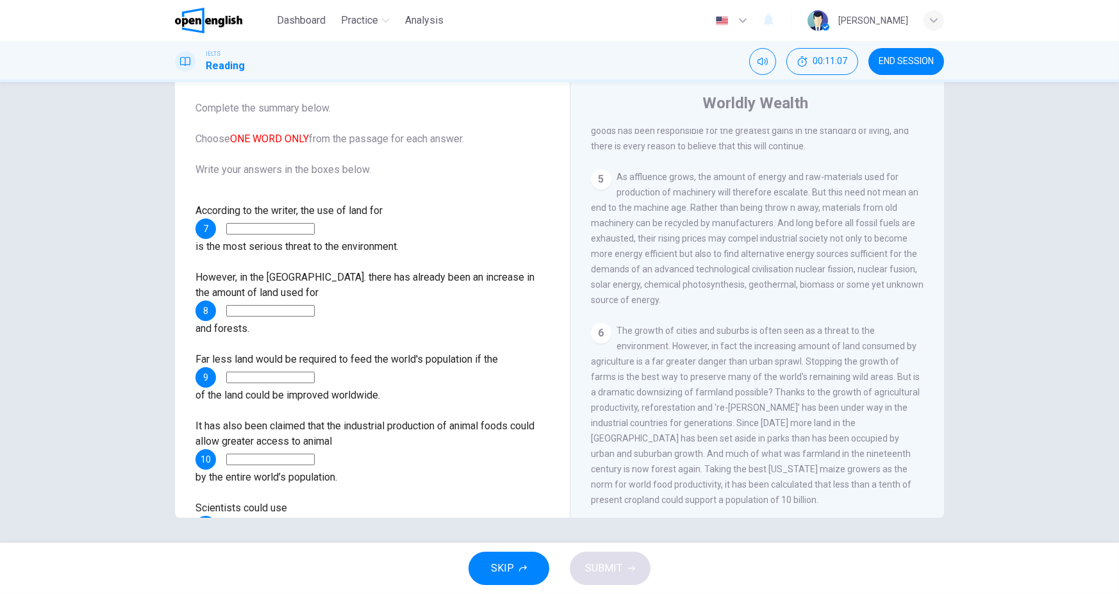
scroll to position [640, 0]
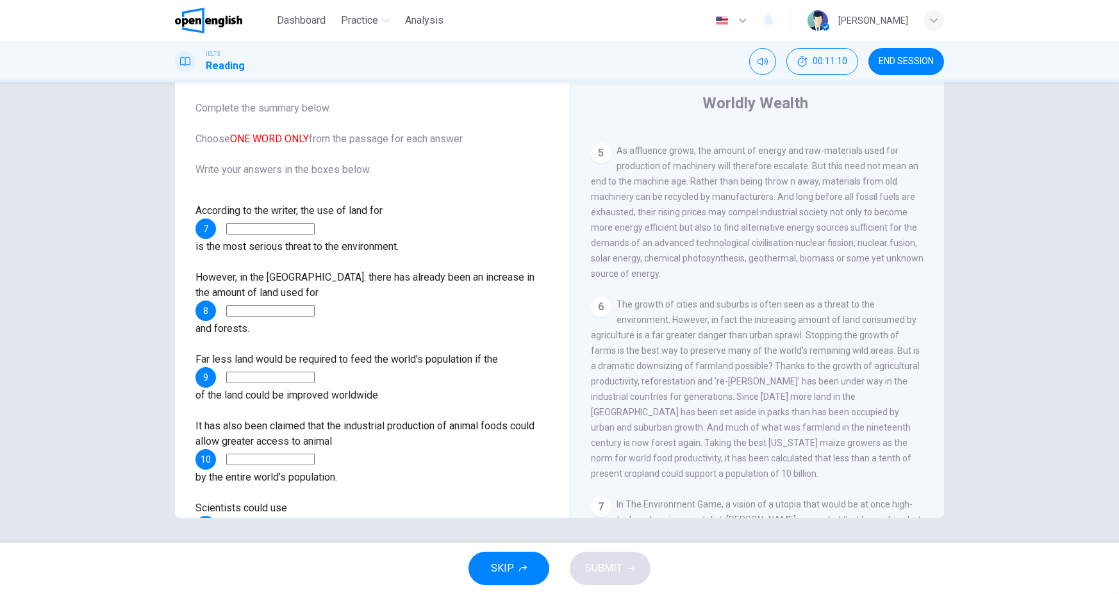
click at [274, 225] on input at bounding box center [270, 229] width 88 height 12
type input "**********"
click at [315, 305] on input at bounding box center [270, 311] width 88 height 12
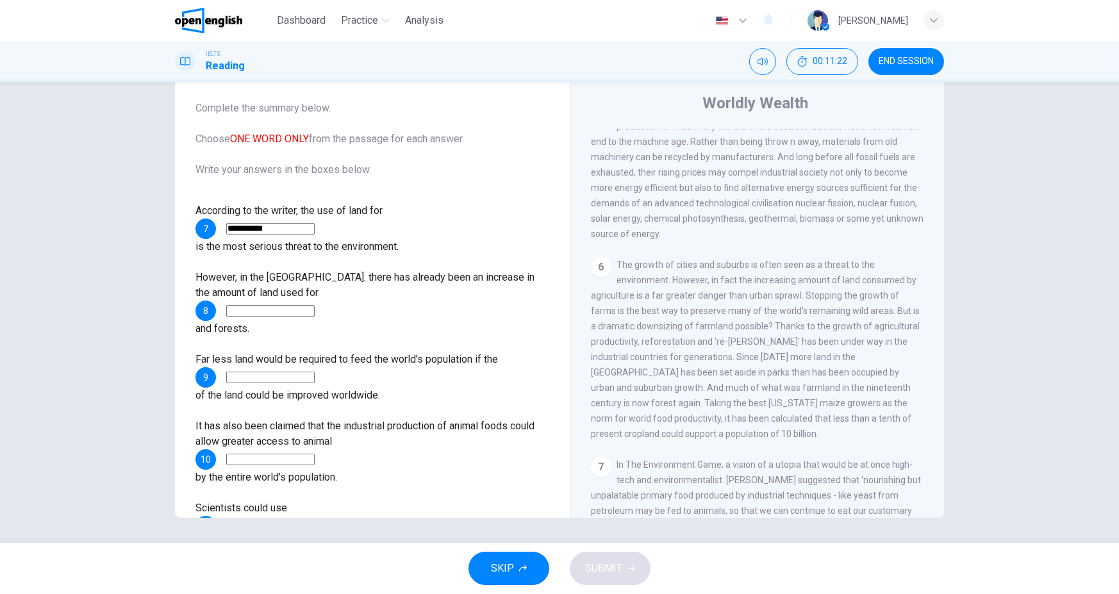
scroll to position [705, 0]
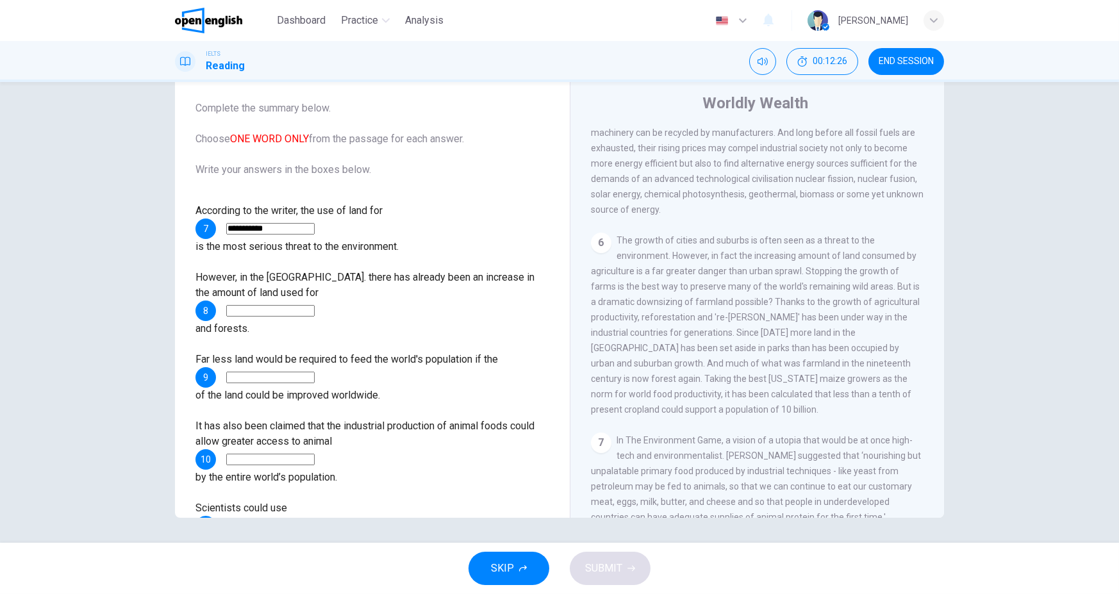
click at [306, 372] on input at bounding box center [270, 378] width 88 height 12
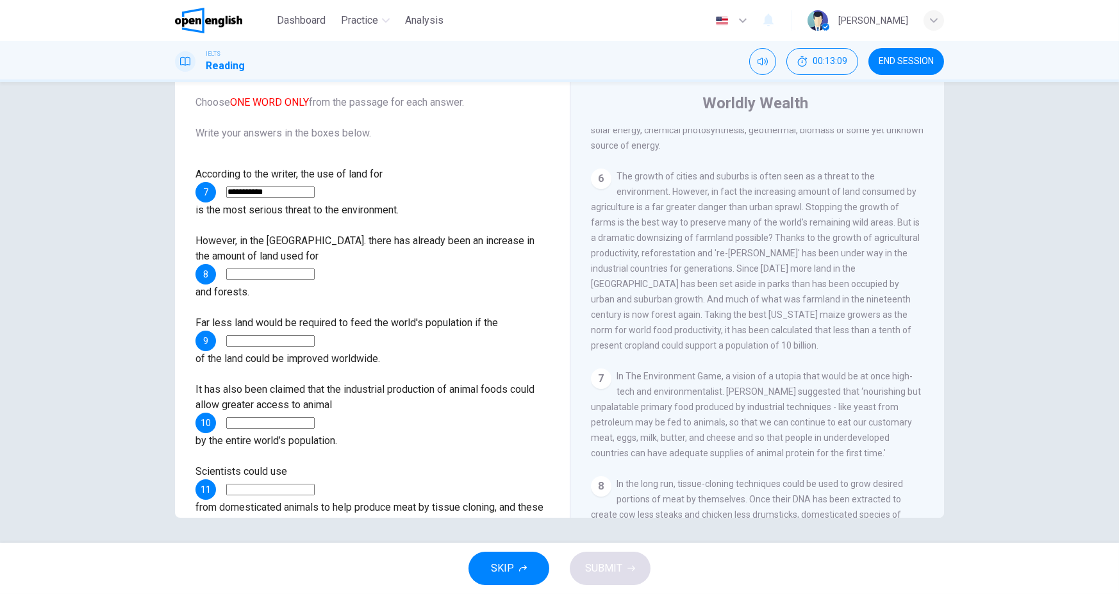
scroll to position [97, 0]
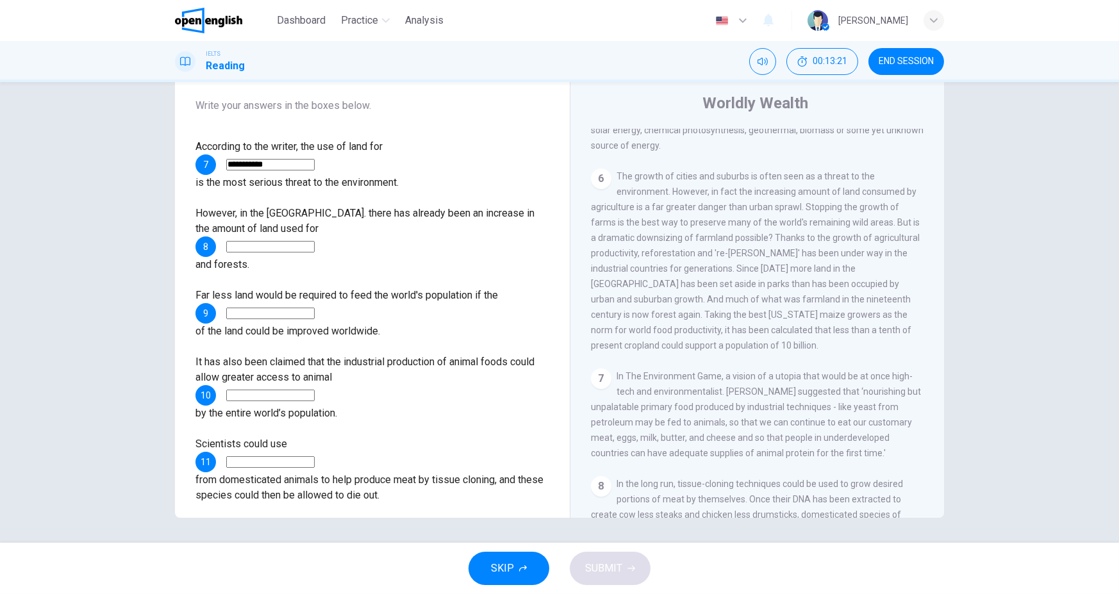
click at [315, 390] on input at bounding box center [270, 396] width 88 height 12
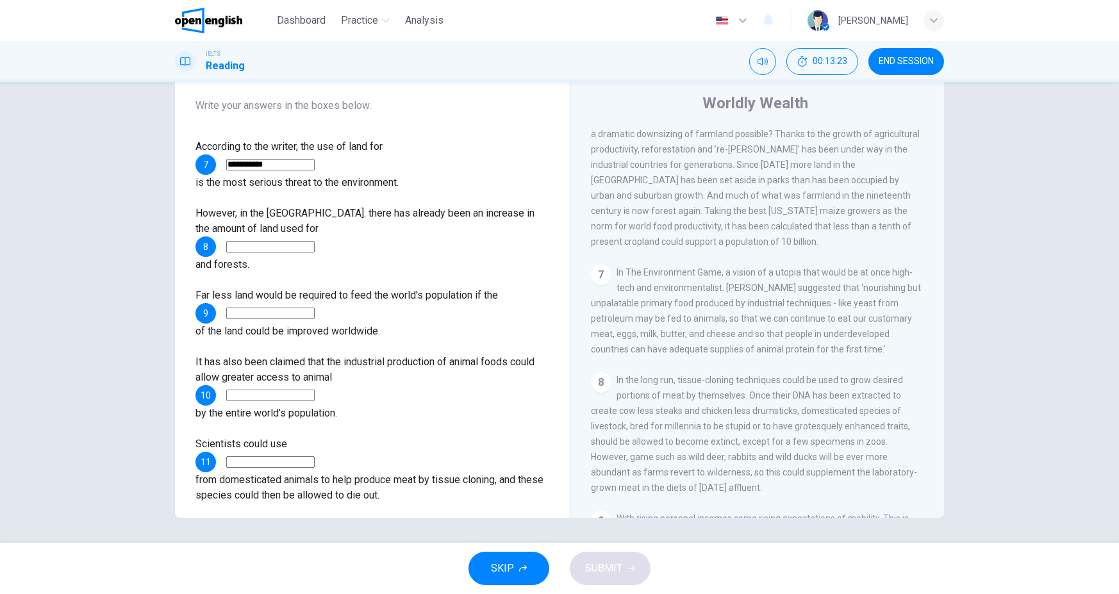
scroll to position [897, 0]
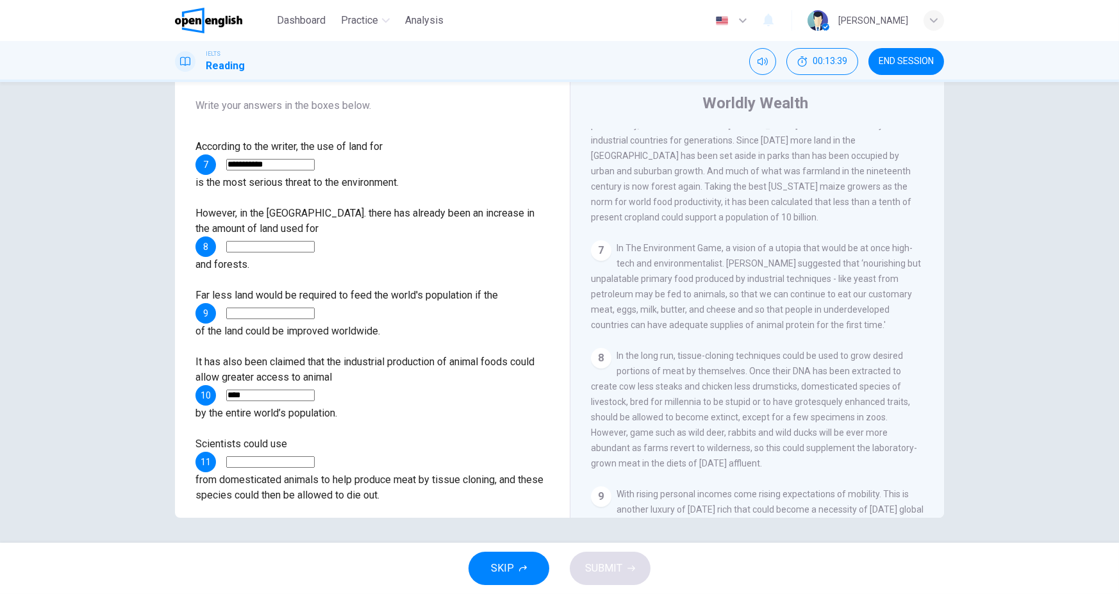
type input "****"
click at [315, 456] on input at bounding box center [270, 462] width 88 height 12
type input "***"
click at [315, 539] on input at bounding box center [270, 545] width 88 height 12
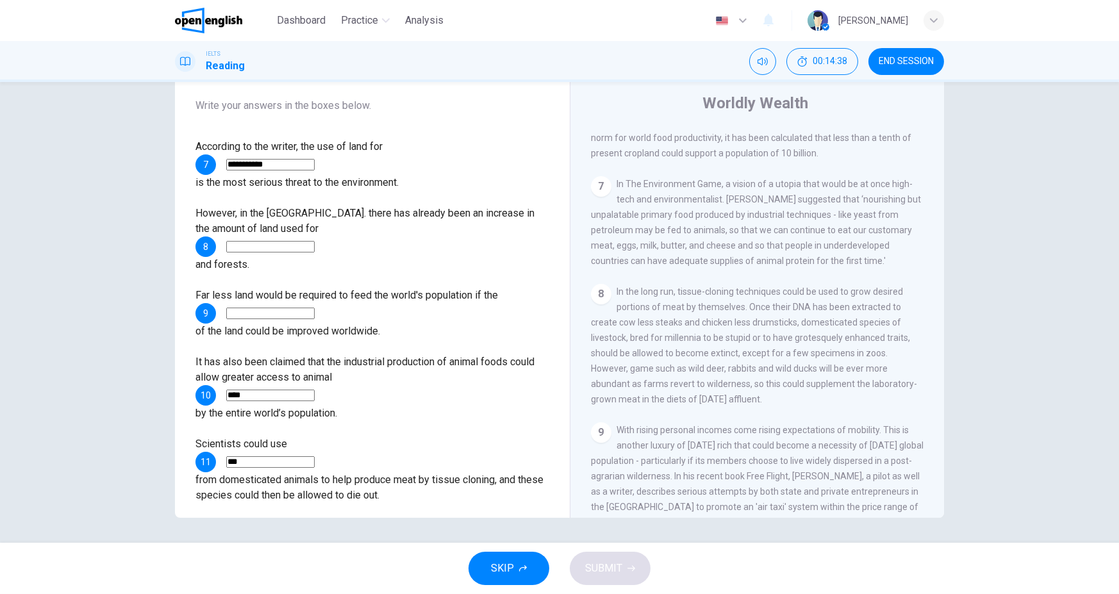
click at [315, 539] on input "**********" at bounding box center [270, 545] width 88 height 12
type input "**********"
click at [315, 390] on input "****" at bounding box center [270, 396] width 88 height 12
click at [315, 241] on input at bounding box center [270, 247] width 88 height 12
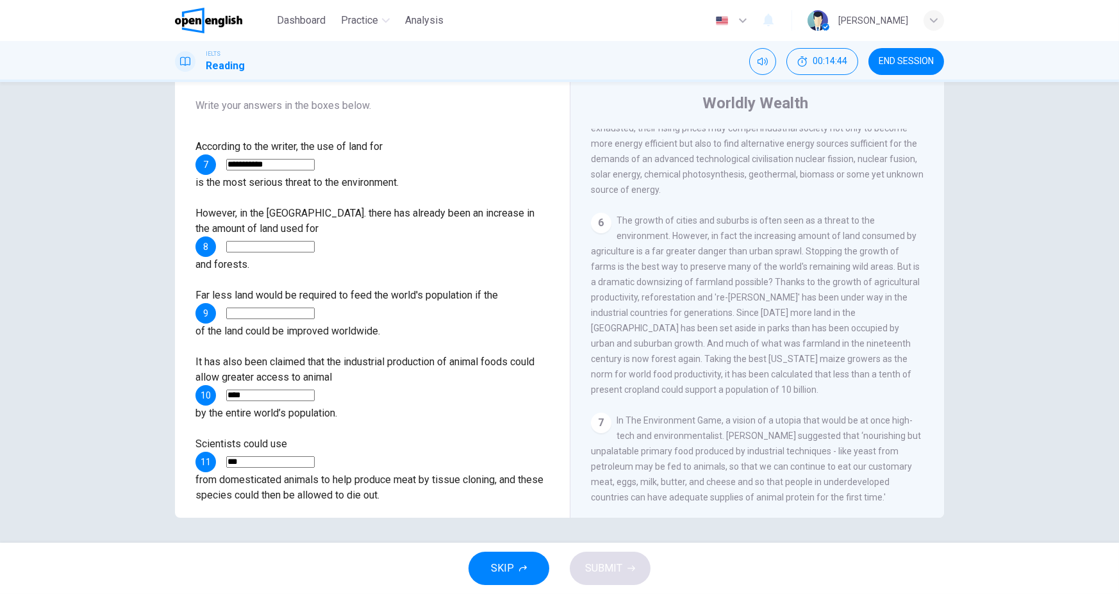
scroll to position [705, 0]
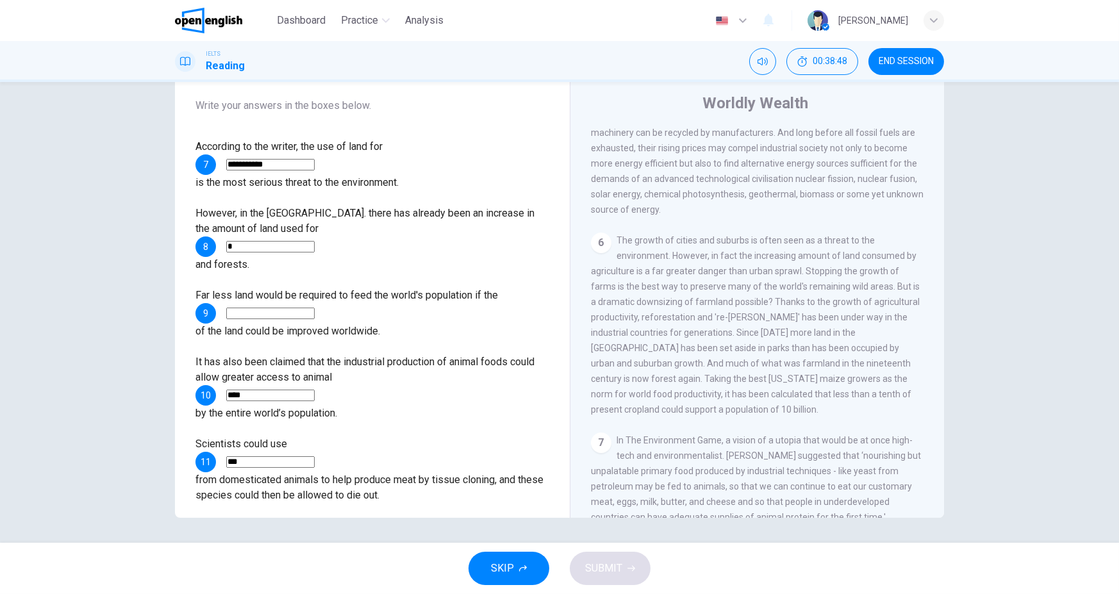
type input "*"
click at [301, 308] on input at bounding box center [270, 314] width 88 height 12
type input "*"
click at [618, 567] on span "SUBMIT" at bounding box center [603, 569] width 37 height 18
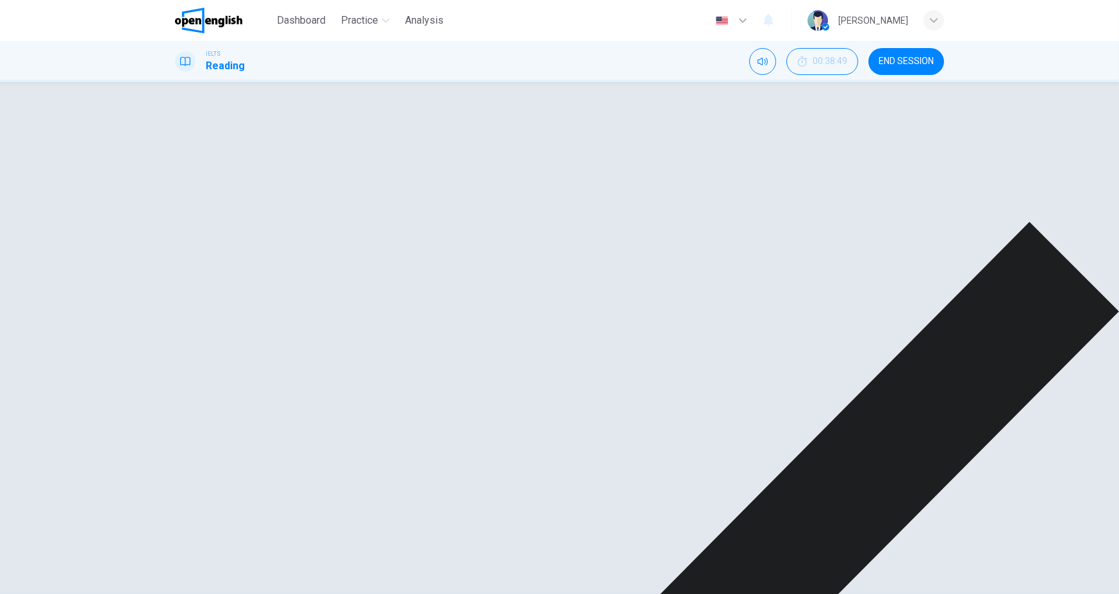
click at [898, 65] on span "END SESSION" at bounding box center [906, 61] width 55 height 10
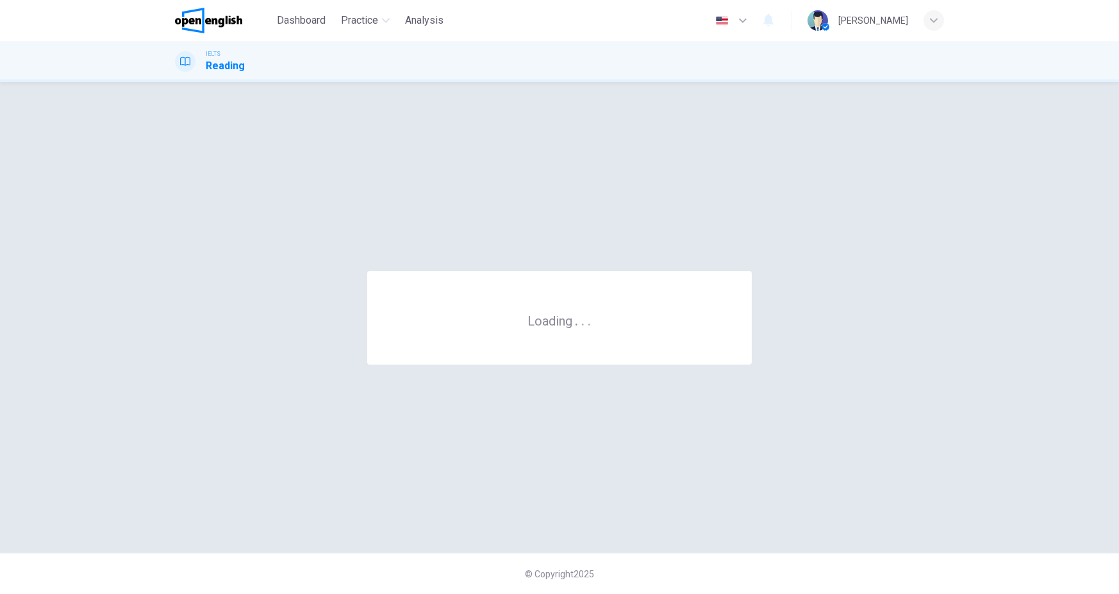
scroll to position [0, 0]
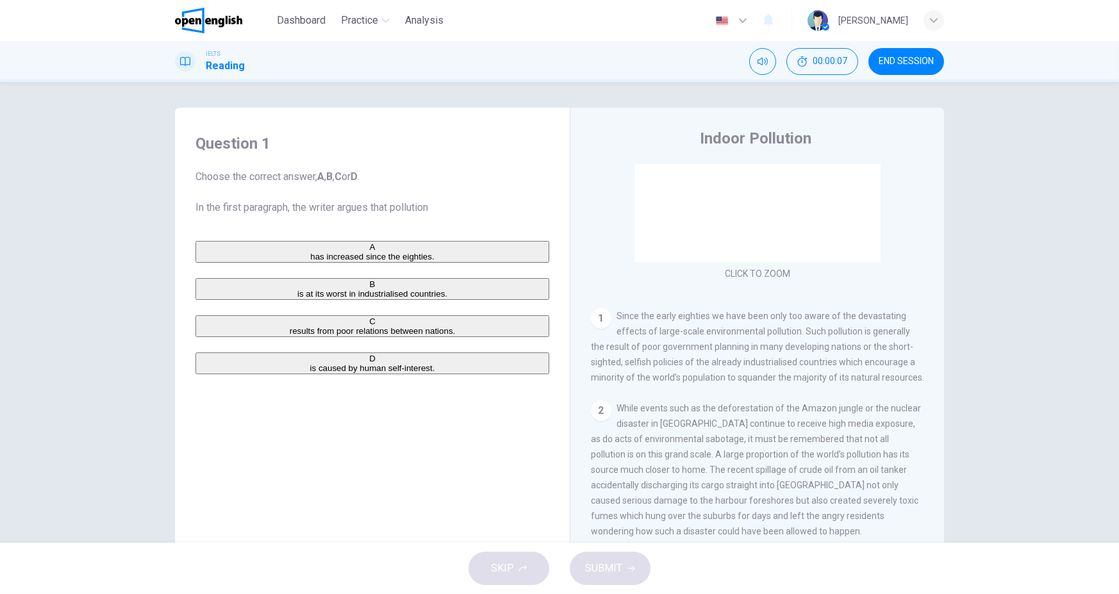
scroll to position [144, 0]
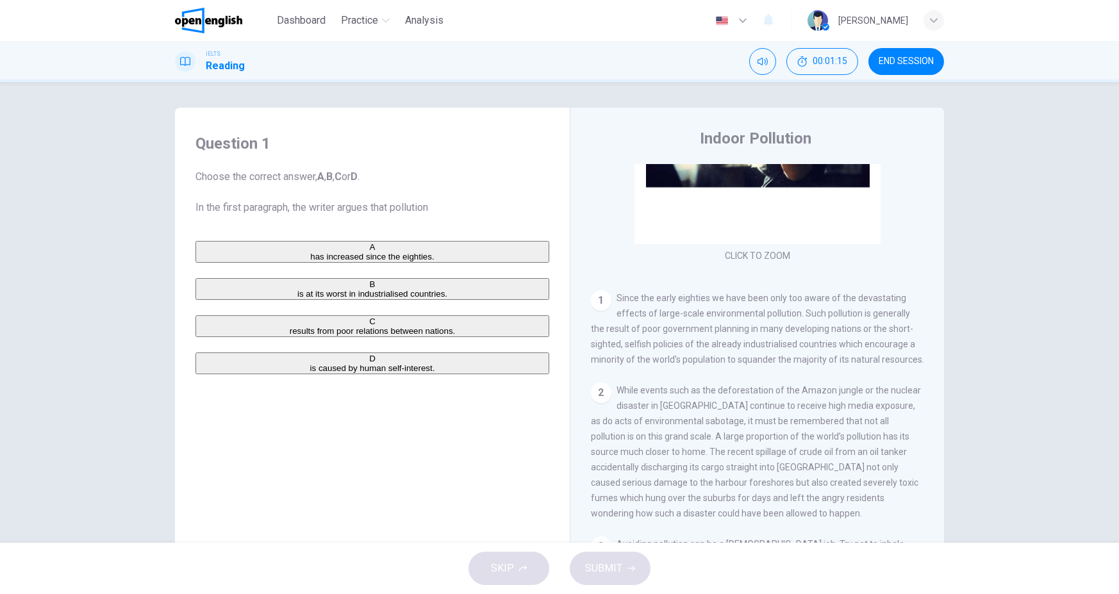
click at [354, 373] on span "is caused by human self-interest." at bounding box center [372, 369] width 125 height 10
click at [619, 563] on span "SUBMIT" at bounding box center [603, 569] width 37 height 18
